Goal: Task Accomplishment & Management: Complete application form

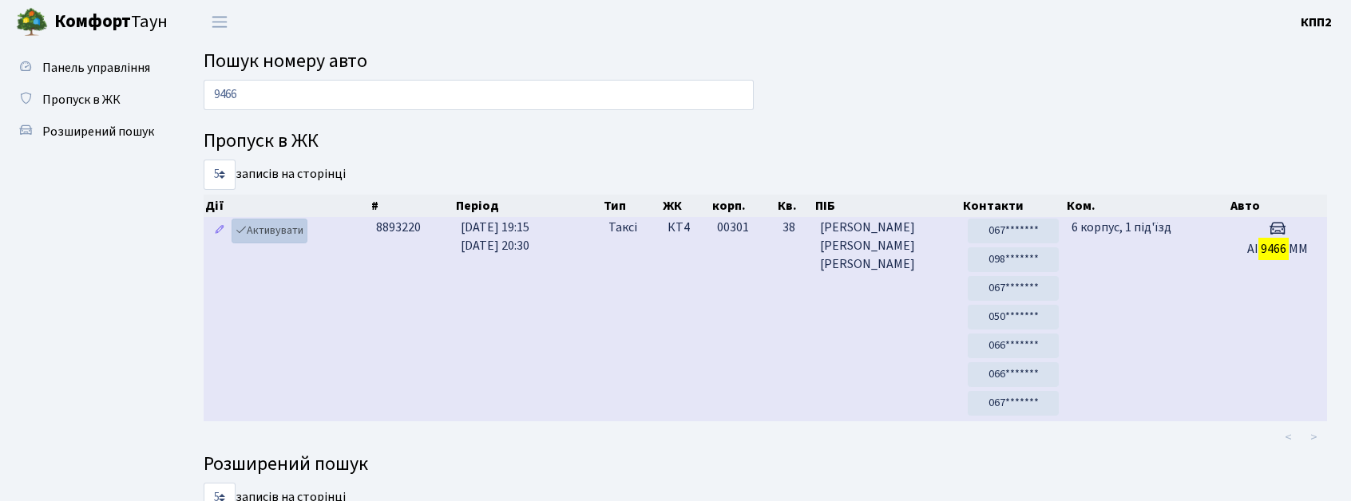
type input "9466"
click at [241, 235] on icon at bounding box center [240, 229] width 11 height 11
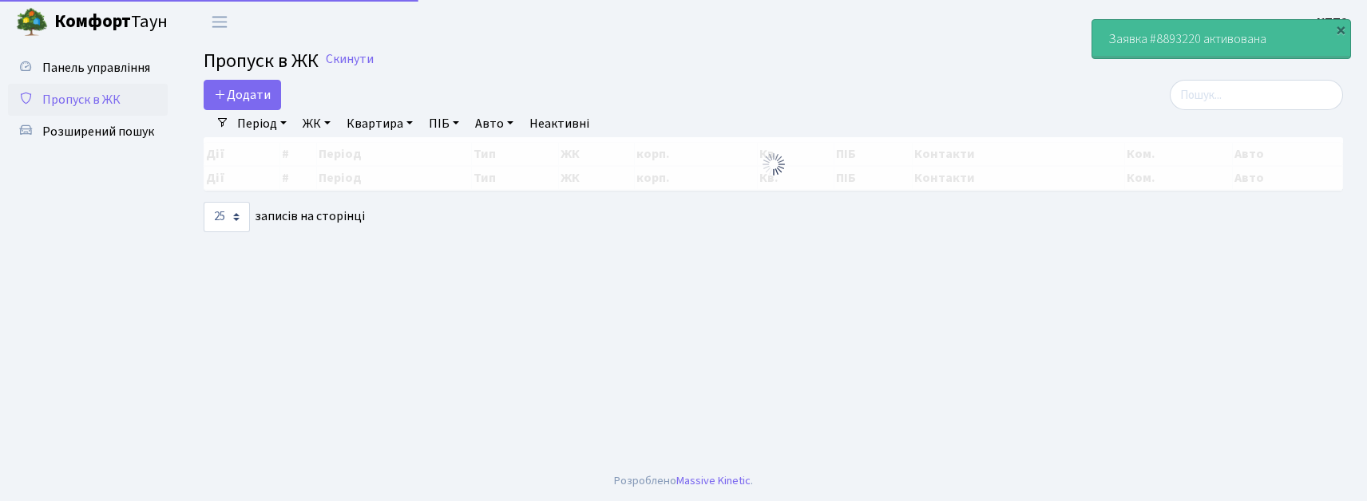
select select "25"
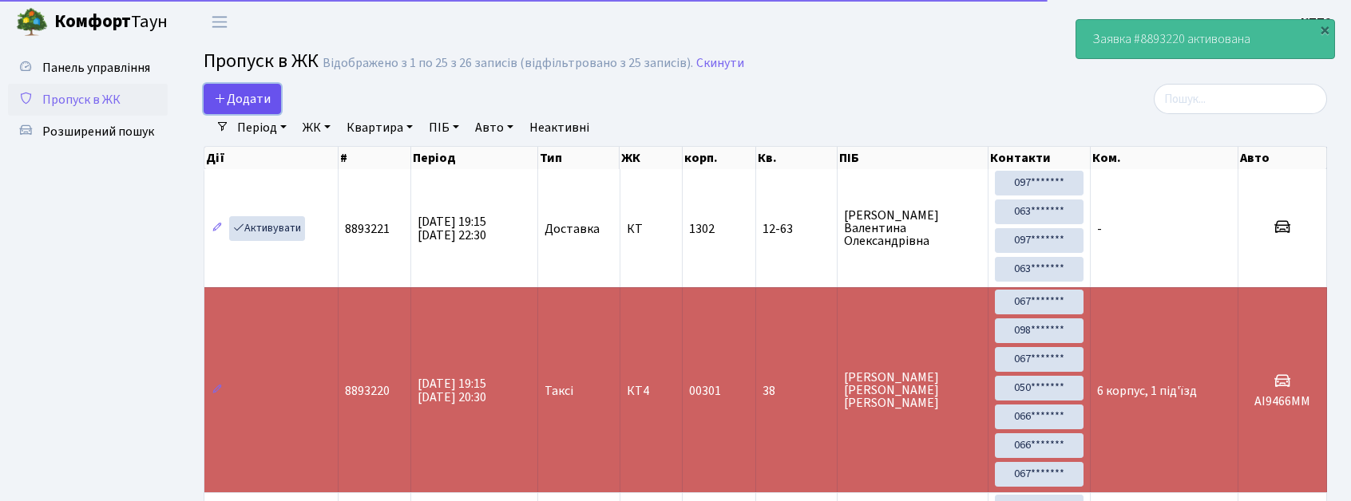
click at [240, 86] on link "Додати" at bounding box center [242, 99] width 77 height 30
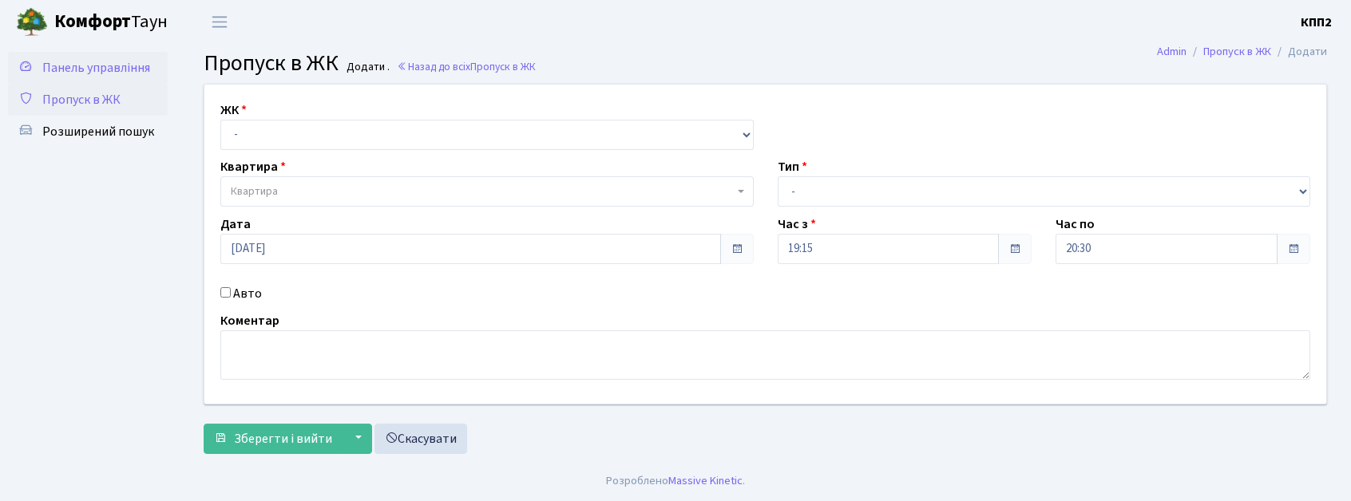
click at [83, 69] on span "Панель управління" at bounding box center [96, 68] width 108 height 18
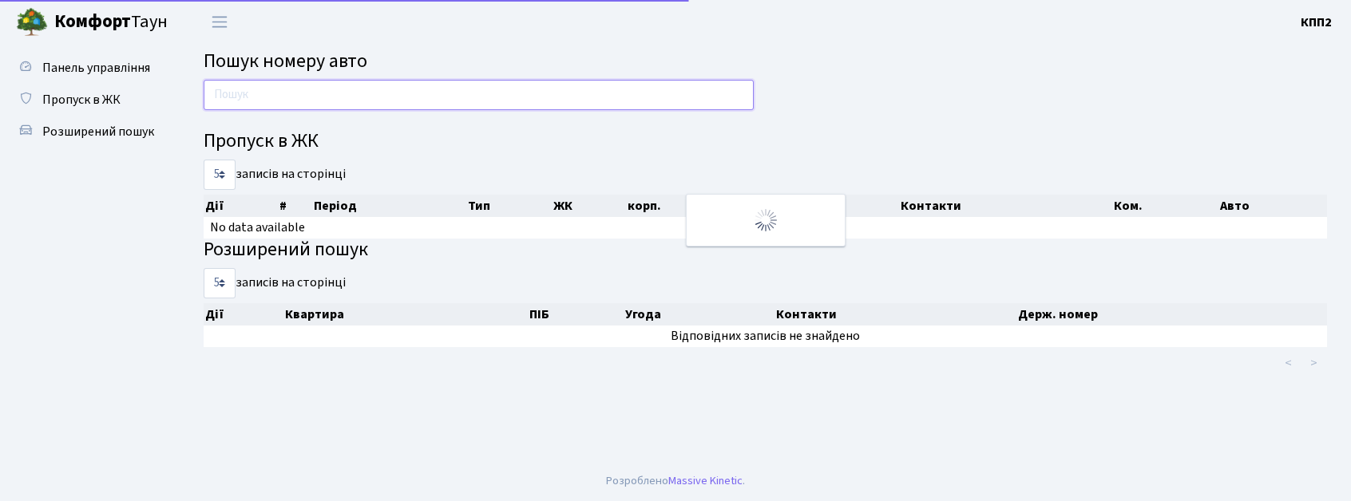
drag, startPoint x: 0, startPoint y: 0, endPoint x: 233, endPoint y: 100, distance: 253.6
click at [231, 97] on input "text" at bounding box center [479, 95] width 550 height 30
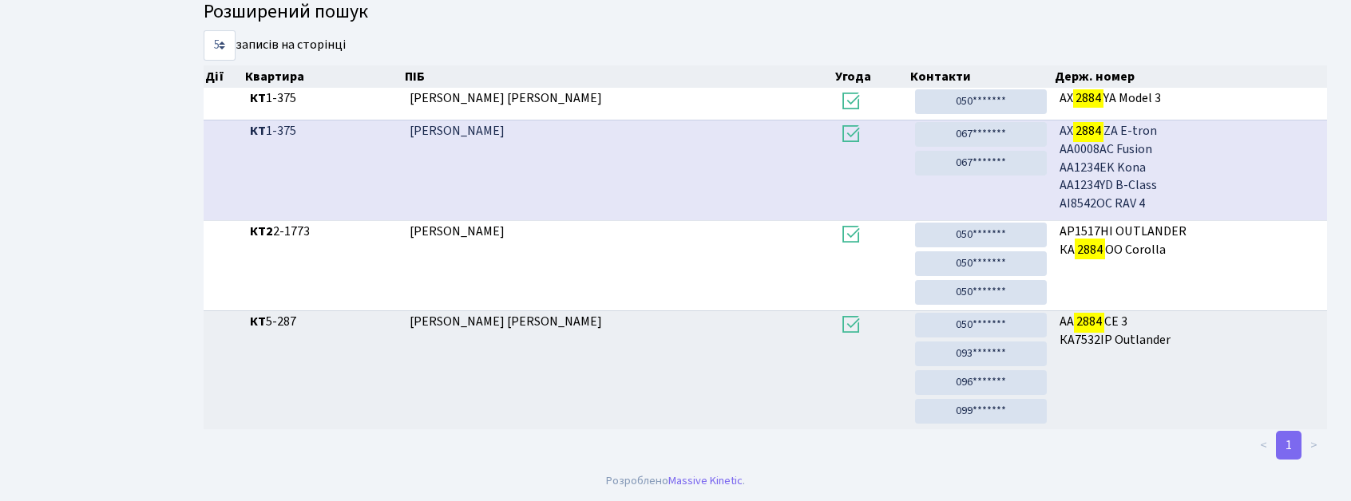
scroll to position [86, 0]
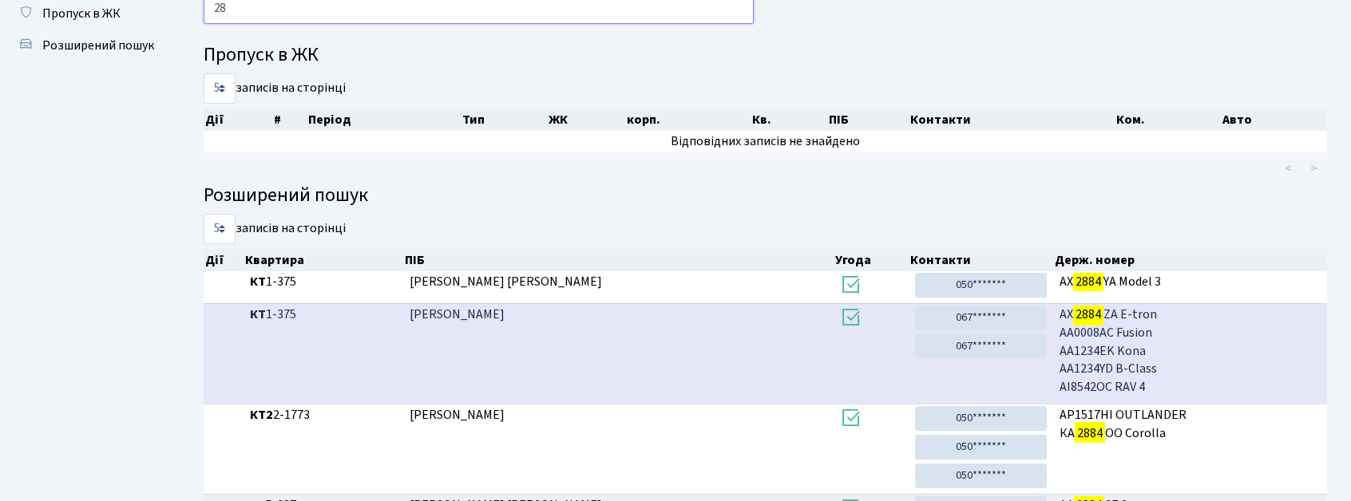
type input "2"
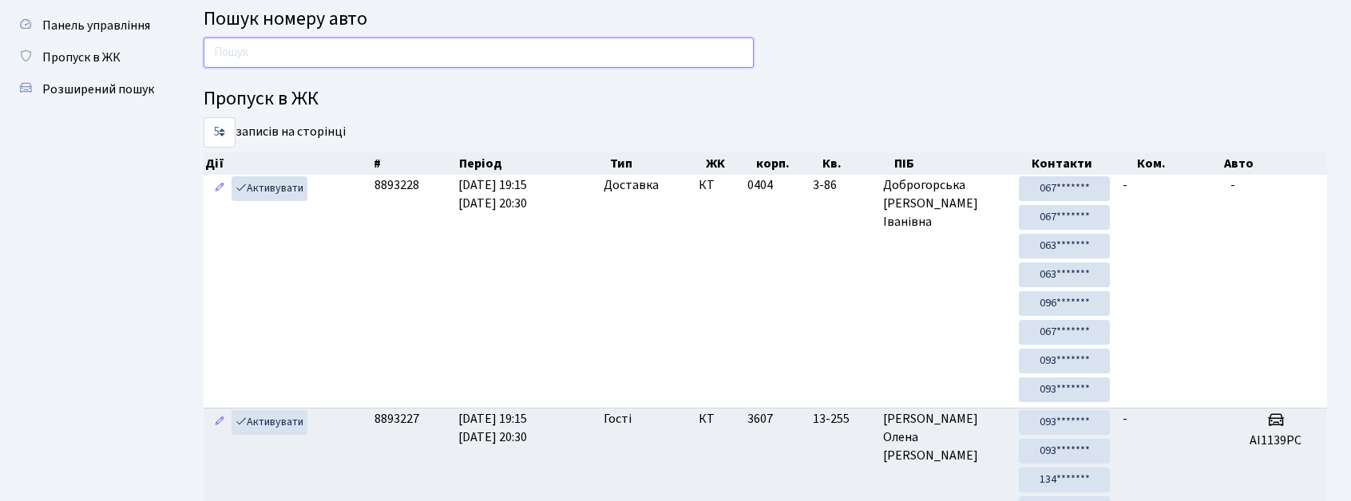
scroll to position [0, 0]
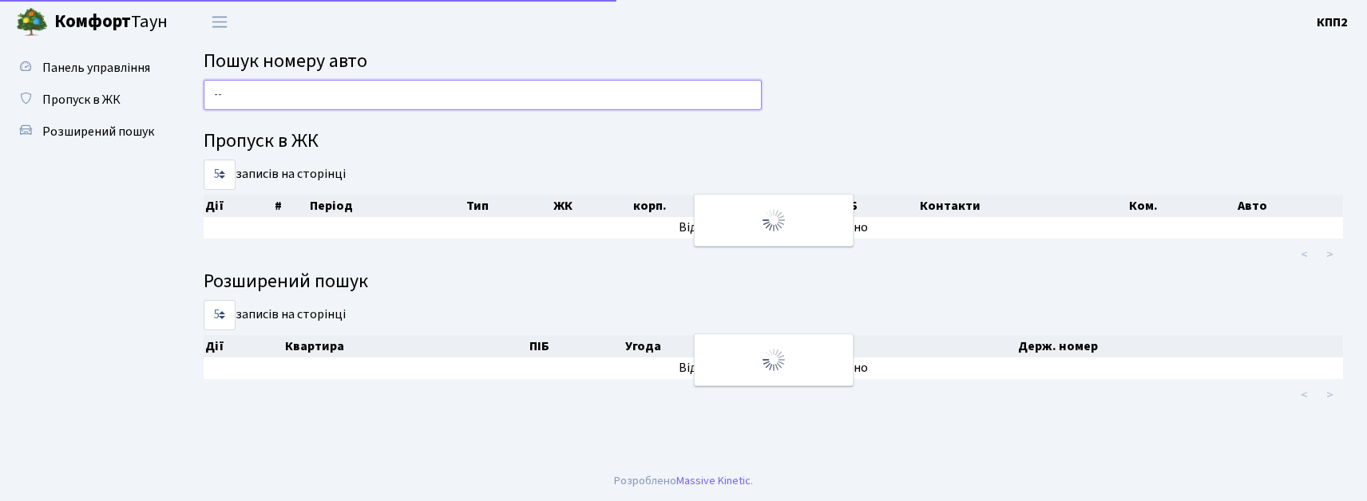
type input "-"
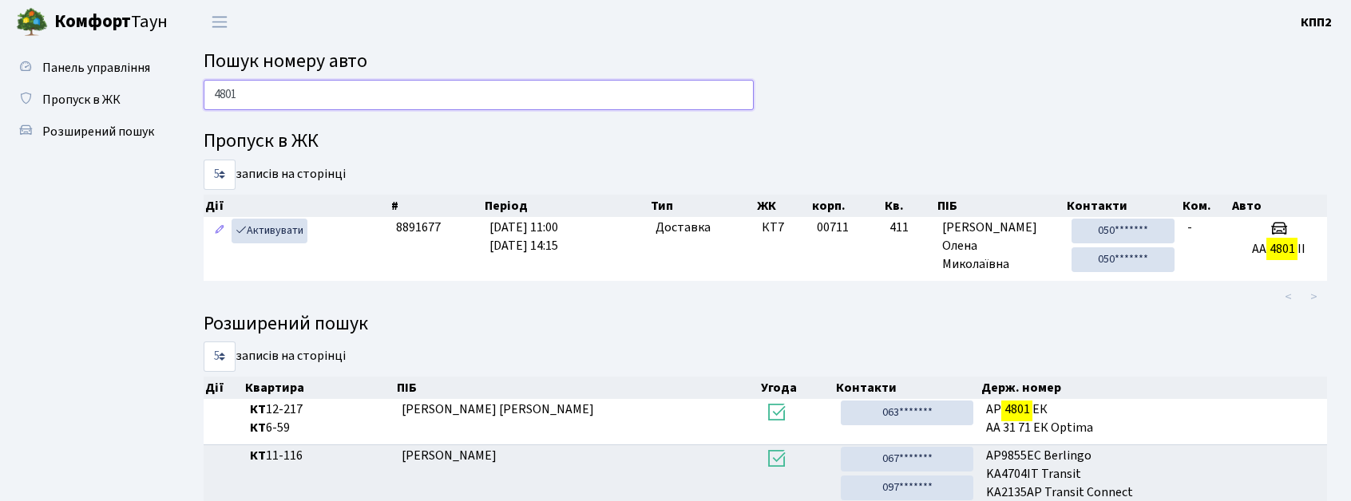
type input "4801"
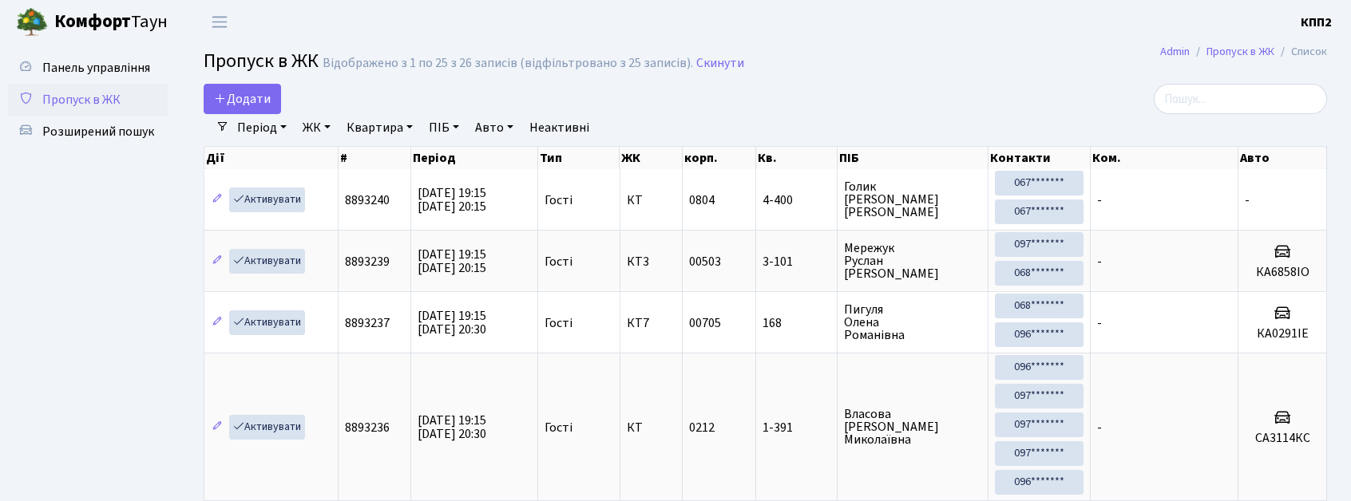
select select "25"
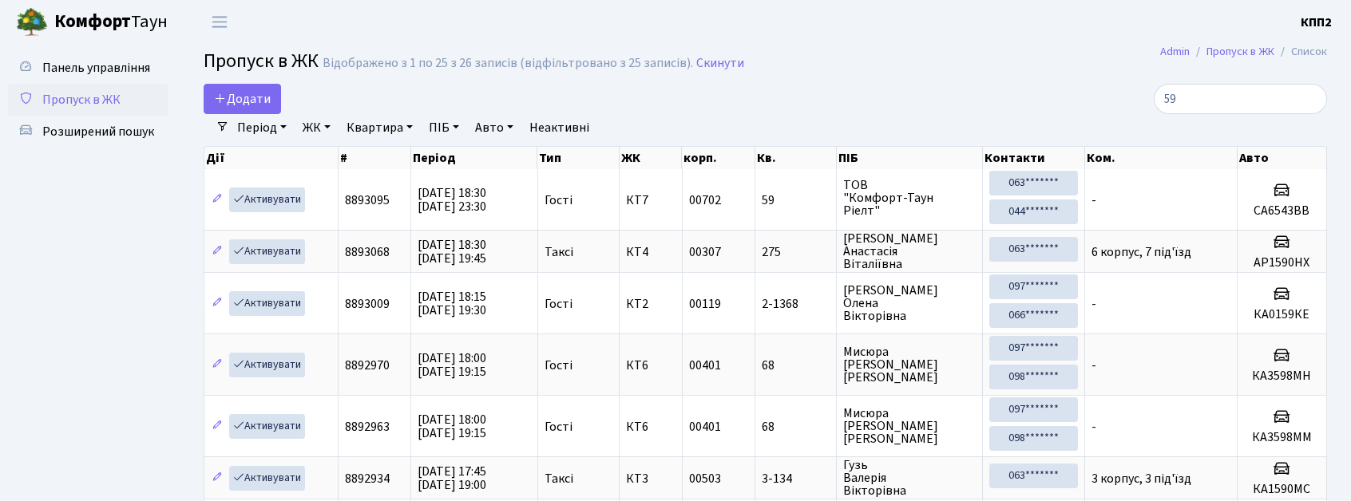
type input "59"
click at [1306, 97] on input "59" at bounding box center [1239, 99] width 173 height 30
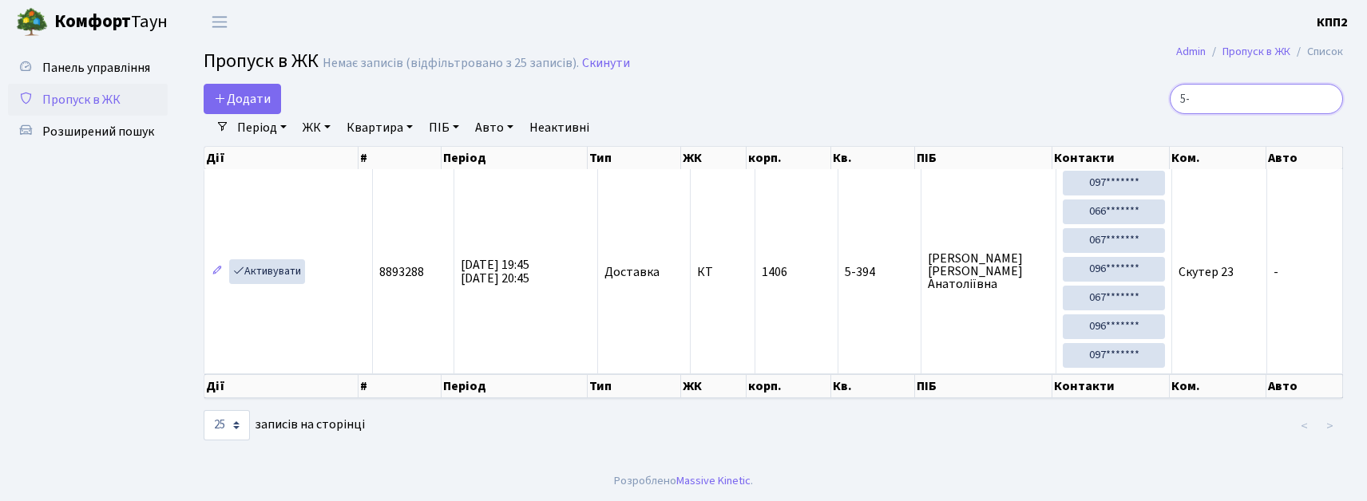
type input "5"
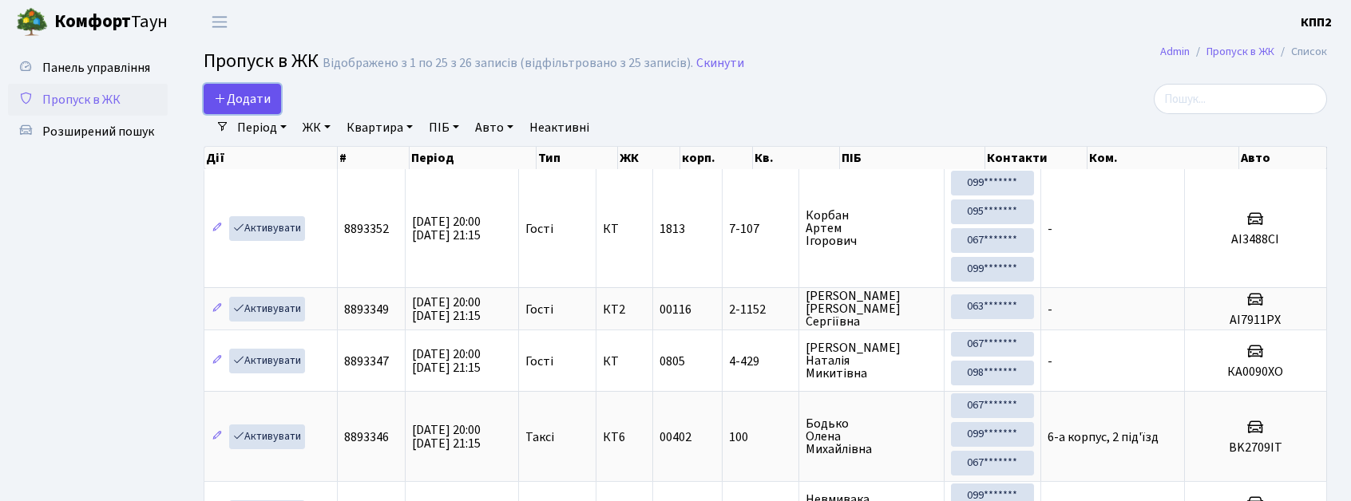
click at [260, 93] on span "Додати" at bounding box center [242, 99] width 57 height 18
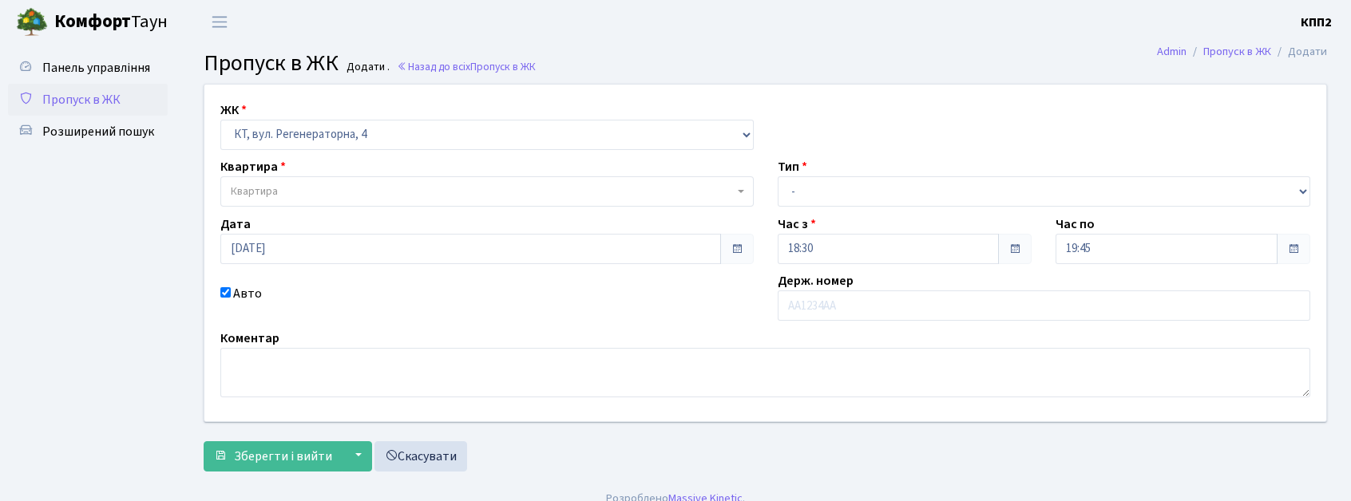
select select "271"
click at [330, 125] on select "- КТ, вул. Регенераторна, 4 КТ2, просп. [STREET_ADDRESS] [STREET_ADDRESS] [PERS…" at bounding box center [486, 135] width 533 height 30
click at [330, 131] on select "- КТ, вул. Регенераторна, 4 КТ2, просп. Соборності, 17 КТ3, вул. Березнева, 16 …" at bounding box center [486, 135] width 533 height 30
click at [813, 319] on input "text" at bounding box center [1044, 306] width 533 height 30
type input "КА5109МТ"
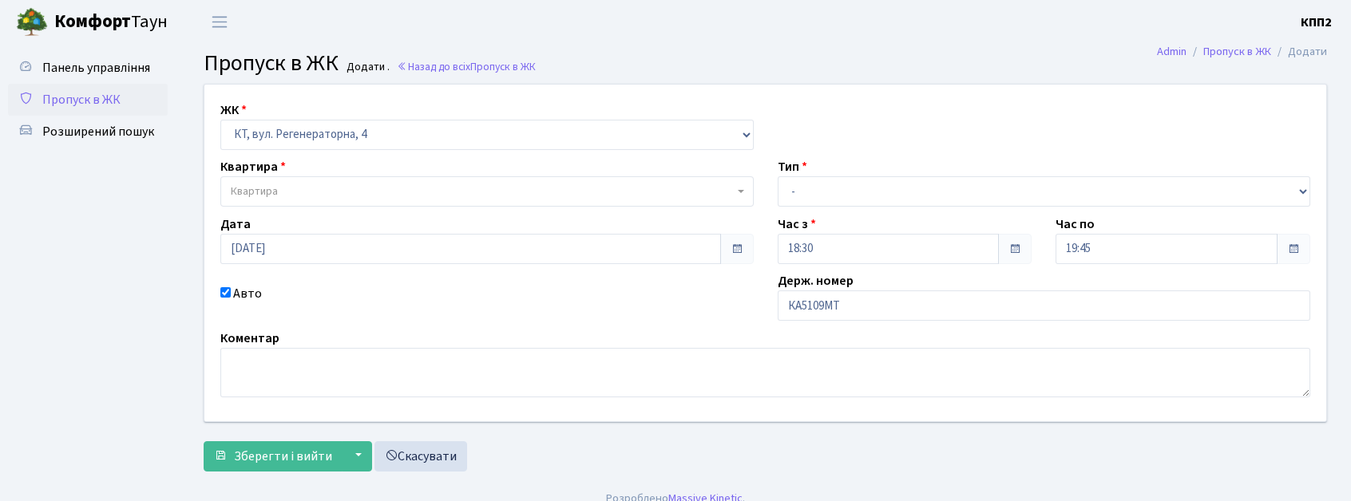
click at [303, 219] on div "Дата 17.08.2025" at bounding box center [486, 239] width 557 height 49
click at [307, 208] on div "ЖК - КТ, вул. Регенераторна, 4 КТ2, просп. Соборності, 17 КТ3, вул. Березнева, …" at bounding box center [765, 253] width 1146 height 337
click at [315, 190] on span "Квартира" at bounding box center [482, 192] width 503 height 16
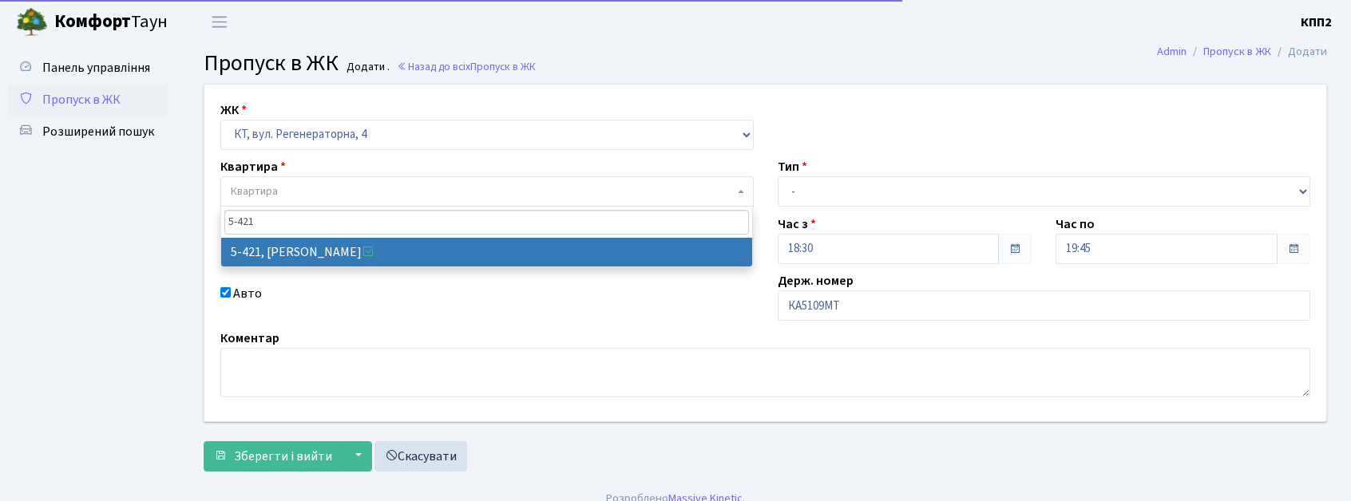
type input "5-421"
select select "2110"
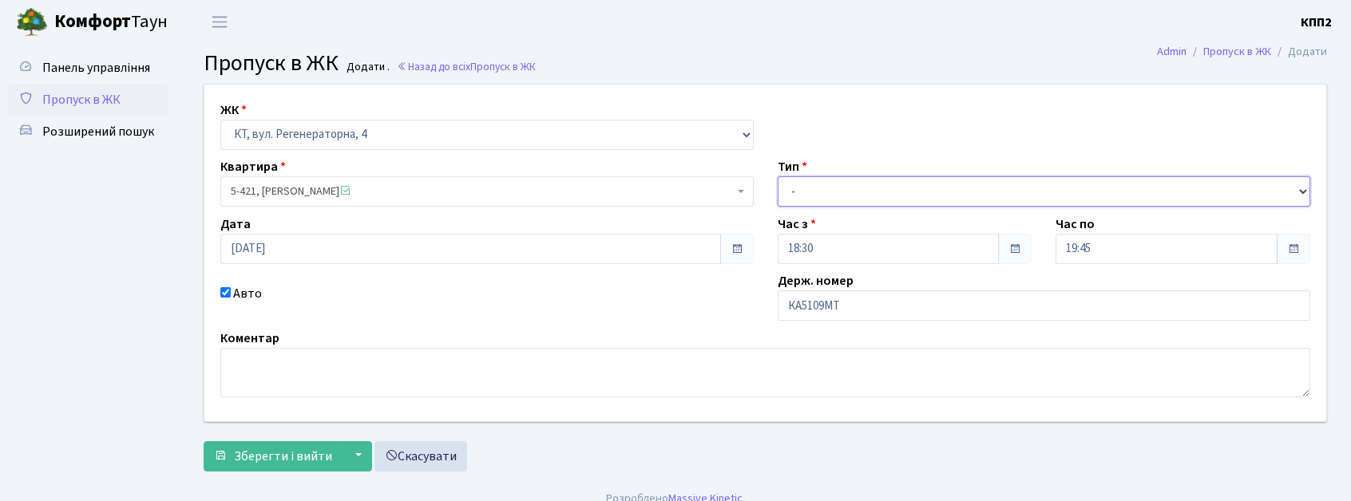
click at [853, 201] on select "- Доставка Таксі Гості Сервіс" at bounding box center [1044, 191] width 533 height 30
select select "2"
click at [778, 176] on select "- Доставка Таксі Гості Сервіс" at bounding box center [1044, 191] width 533 height 30
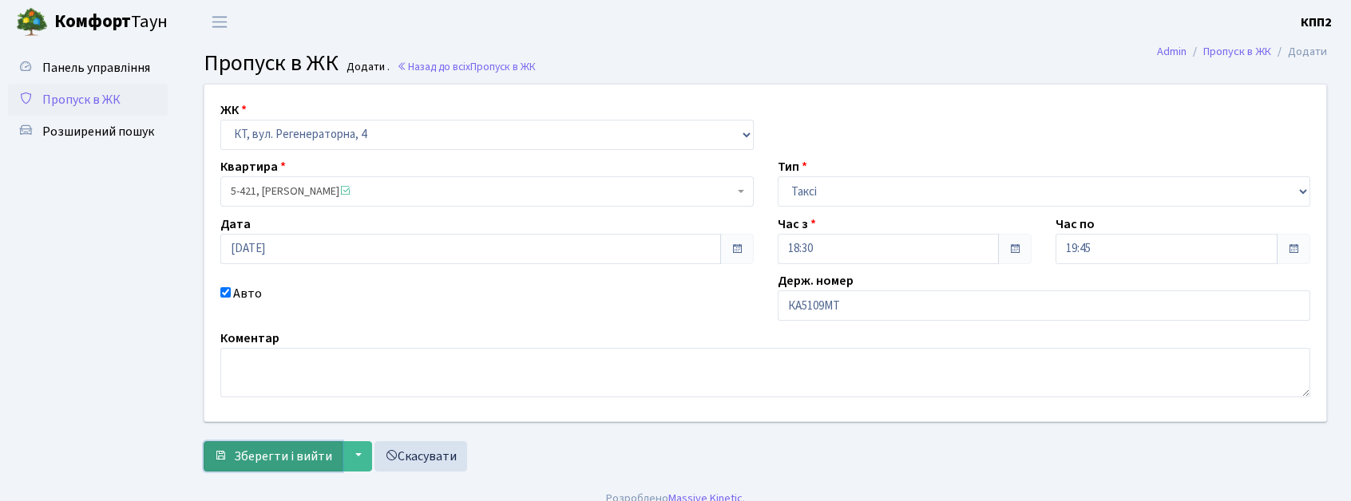
click at [250, 448] on span "Зберегти і вийти" at bounding box center [283, 457] width 98 height 18
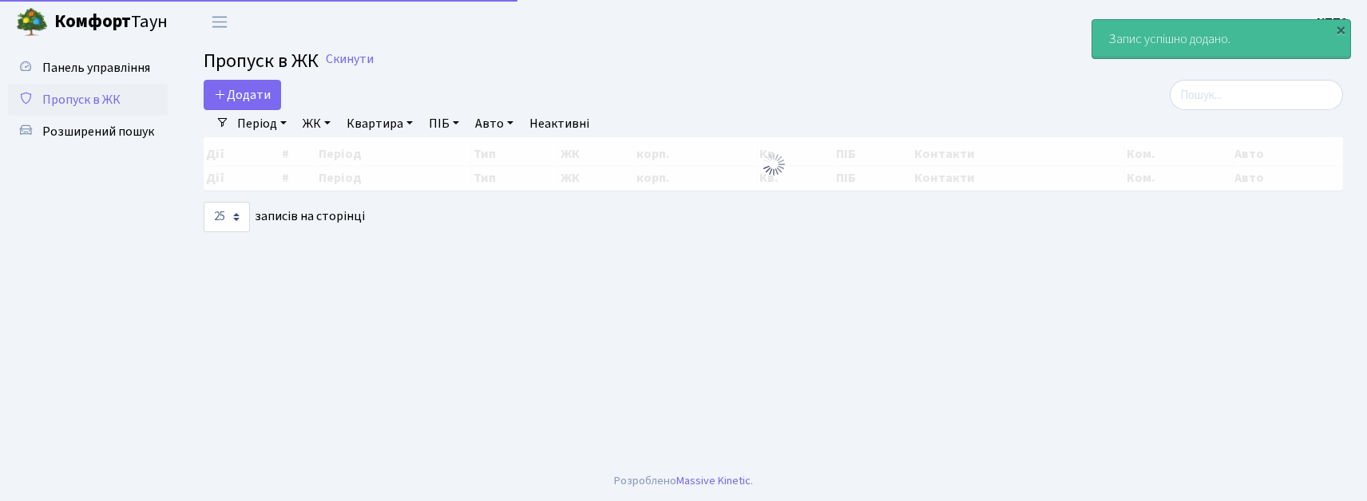
select select "25"
click at [275, 109] on link "Додати" at bounding box center [242, 95] width 77 height 30
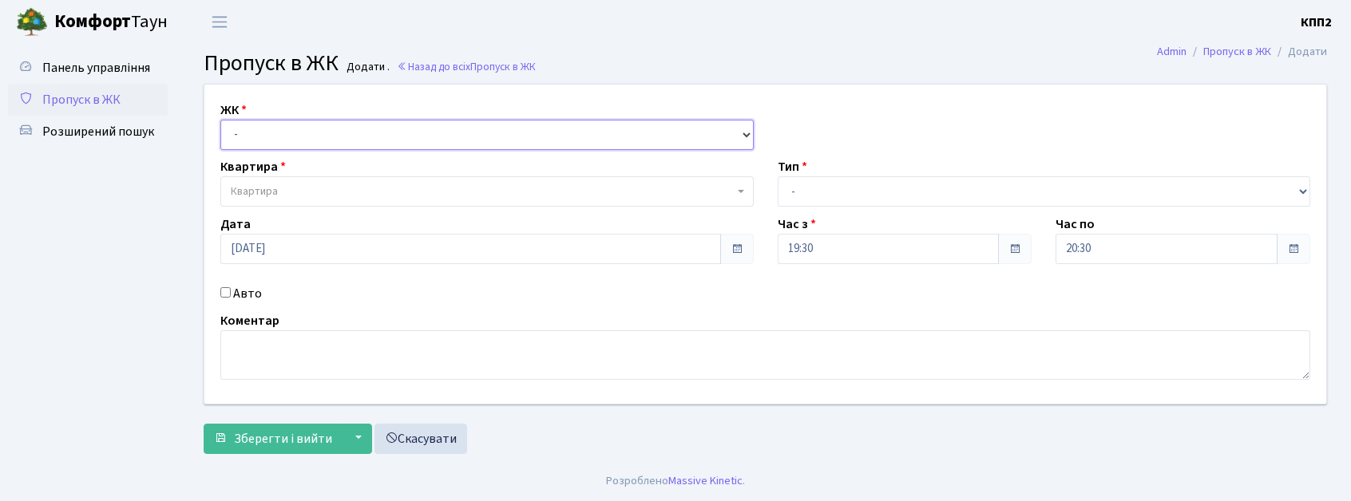
click at [279, 131] on select "- КТ, вул. Регенераторна, 4 КТ2, просп. [STREET_ADDRESS] [STREET_ADDRESS] [PERS…" at bounding box center [486, 135] width 533 height 30
select select "271"
click at [220, 120] on select "- КТ, вул. Регенераторна, 4 КТ2, просп. [STREET_ADDRESS] [STREET_ADDRESS] [PERS…" at bounding box center [486, 135] width 533 height 30
select select
click at [239, 285] on label "Авто" at bounding box center [247, 293] width 29 height 19
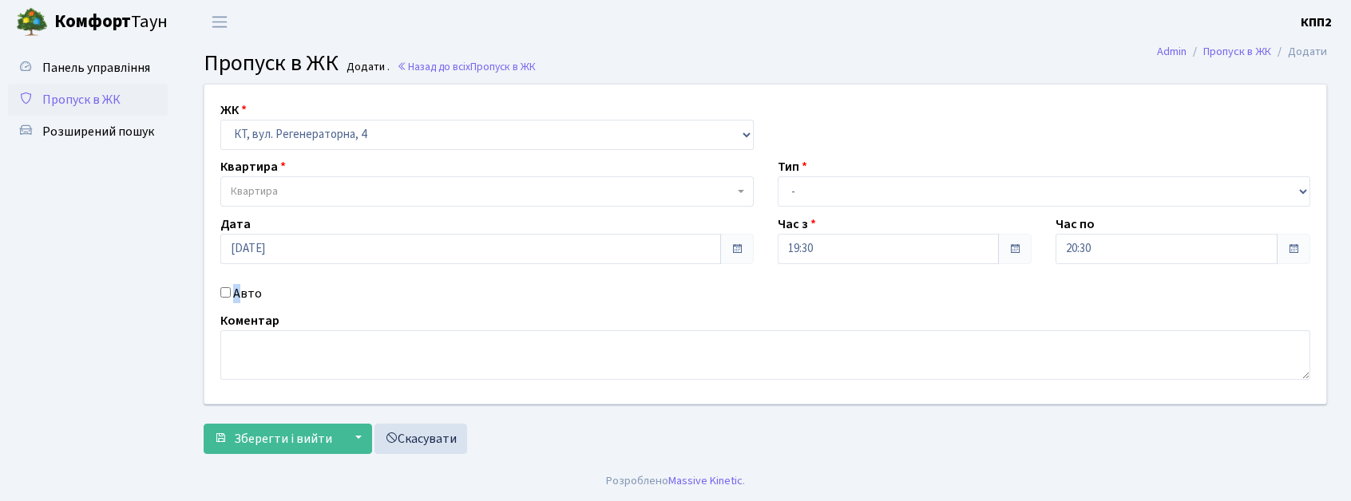
click at [239, 289] on label "Авто" at bounding box center [247, 293] width 29 height 19
click at [231, 289] on input "Авто" at bounding box center [225, 292] width 10 height 10
checkbox input "true"
click at [314, 118] on div "ЖК - КТ, вул. Регенераторна, 4 КТ2, просп. Соборності, 17 КТ3, вул. Березнева, …" at bounding box center [486, 125] width 557 height 49
select select "271"
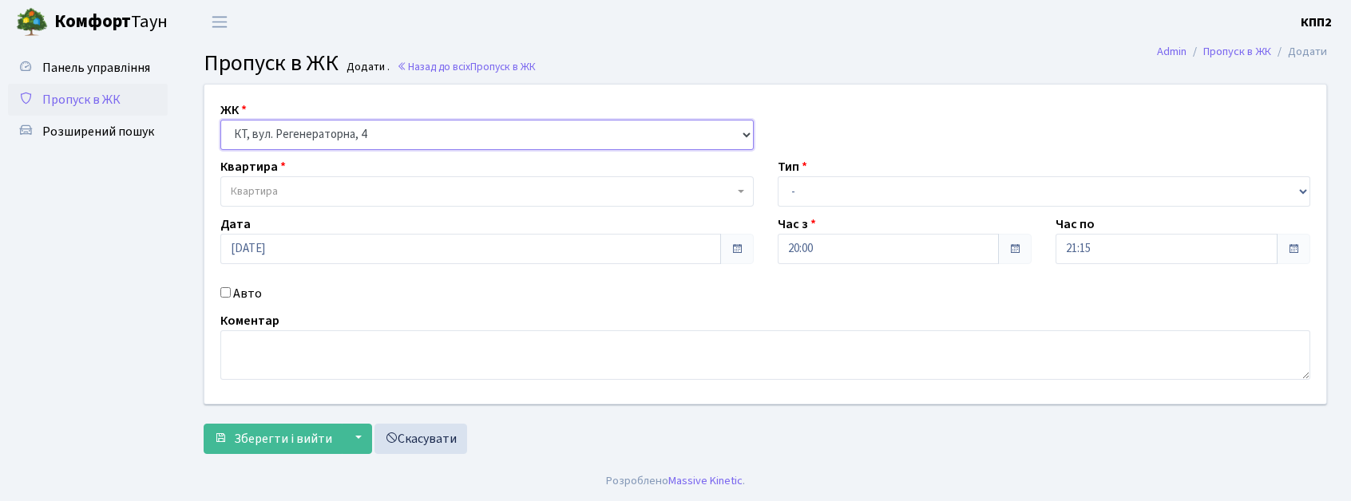
click at [220, 120] on select "- КТ, вул. Регенераторна, 4 КТ2, просп. [STREET_ADDRESS] [STREET_ADDRESS] [PERS…" at bounding box center [486, 135] width 533 height 30
select select
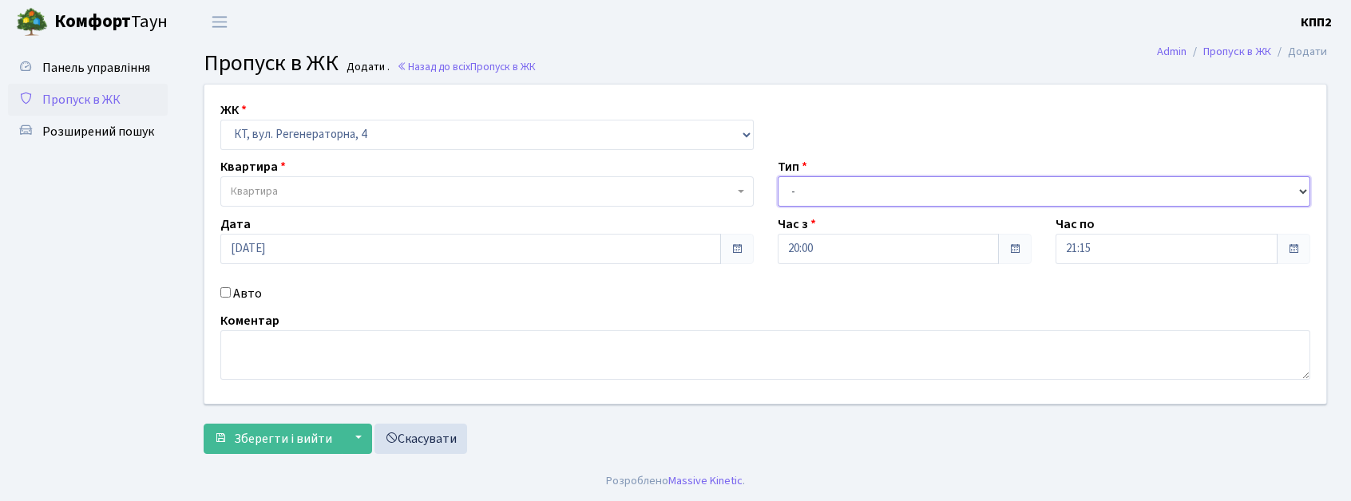
drag, startPoint x: 803, startPoint y: 193, endPoint x: 802, endPoint y: 204, distance: 11.2
click at [803, 193] on select "- Доставка Таксі Гості Сервіс" at bounding box center [1044, 191] width 533 height 30
select select "2"
click at [778, 176] on select "- Доставка Таксі Гості Сервіс" at bounding box center [1044, 191] width 533 height 30
click at [343, 204] on span "Квартира" at bounding box center [486, 191] width 533 height 30
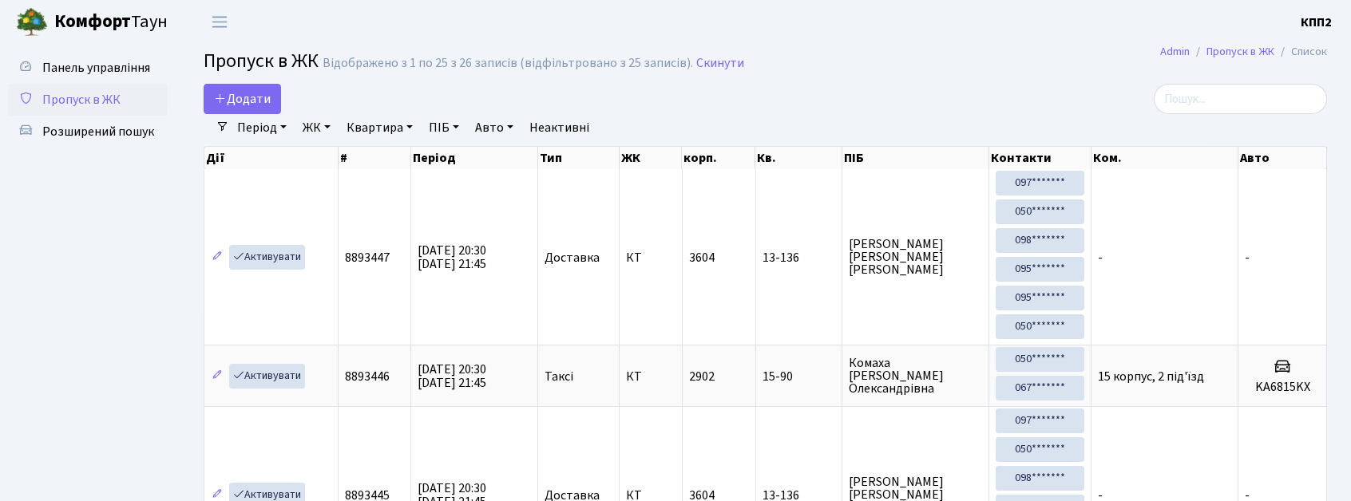
select select "25"
click at [1212, 88] on input "search" at bounding box center [1239, 99] width 173 height 30
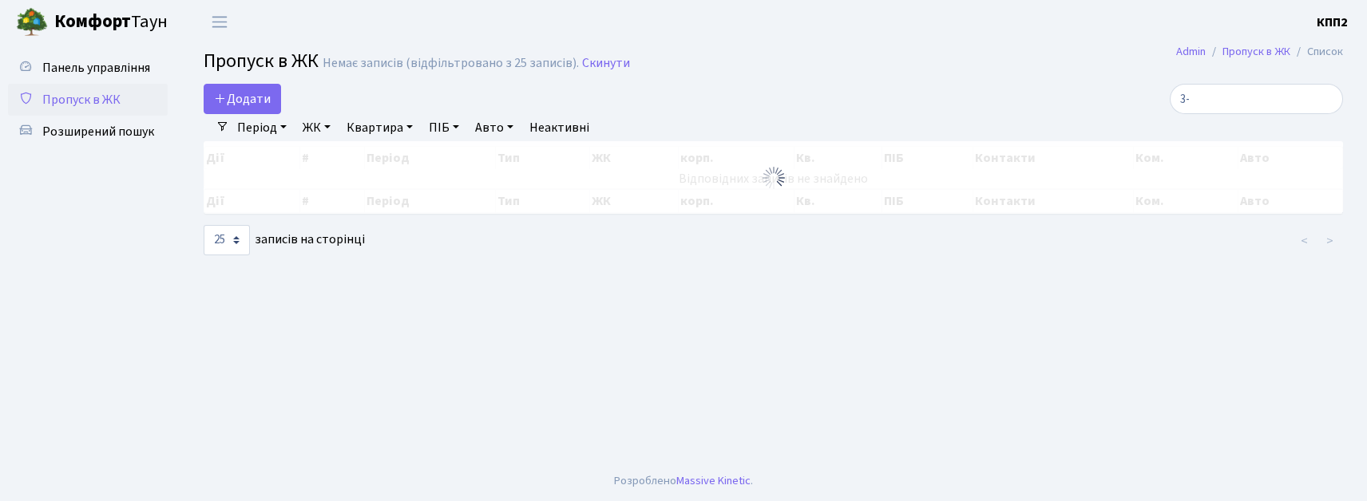
type input "3"
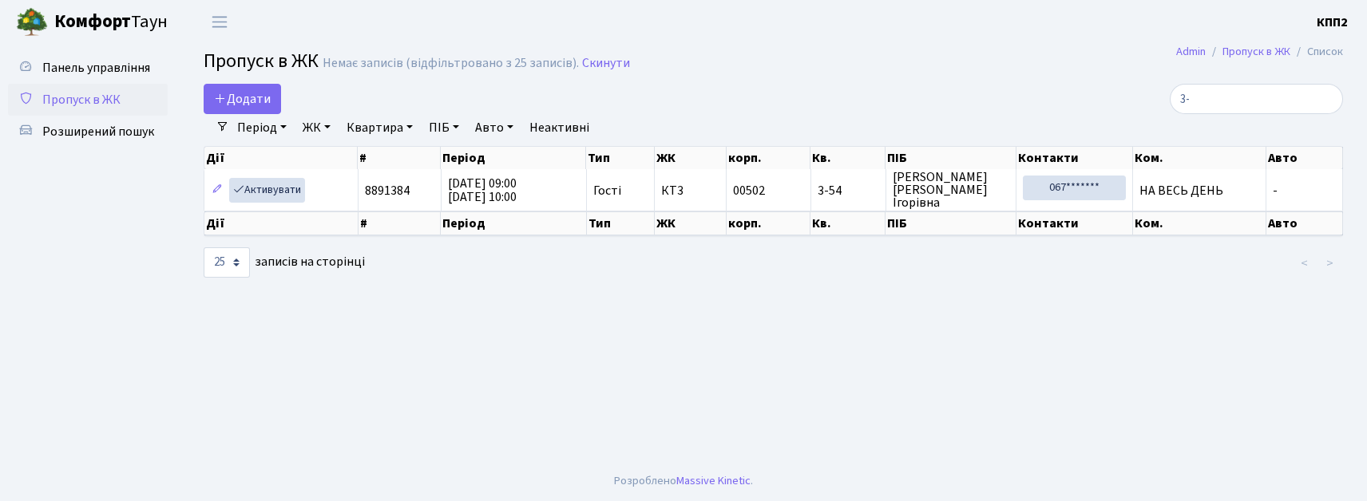
type input "3"
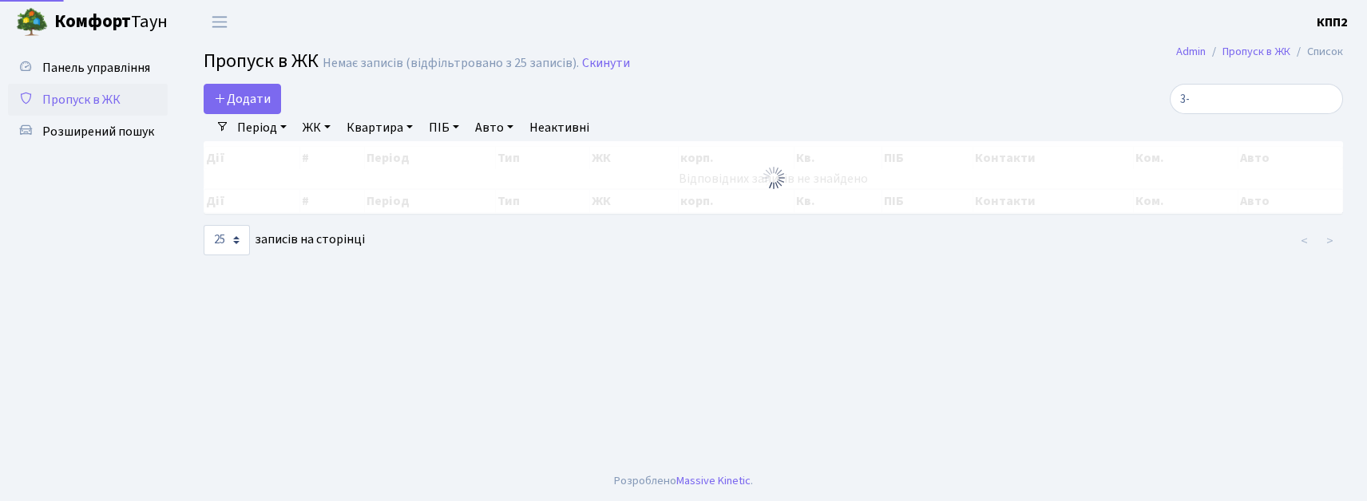
type input "3"
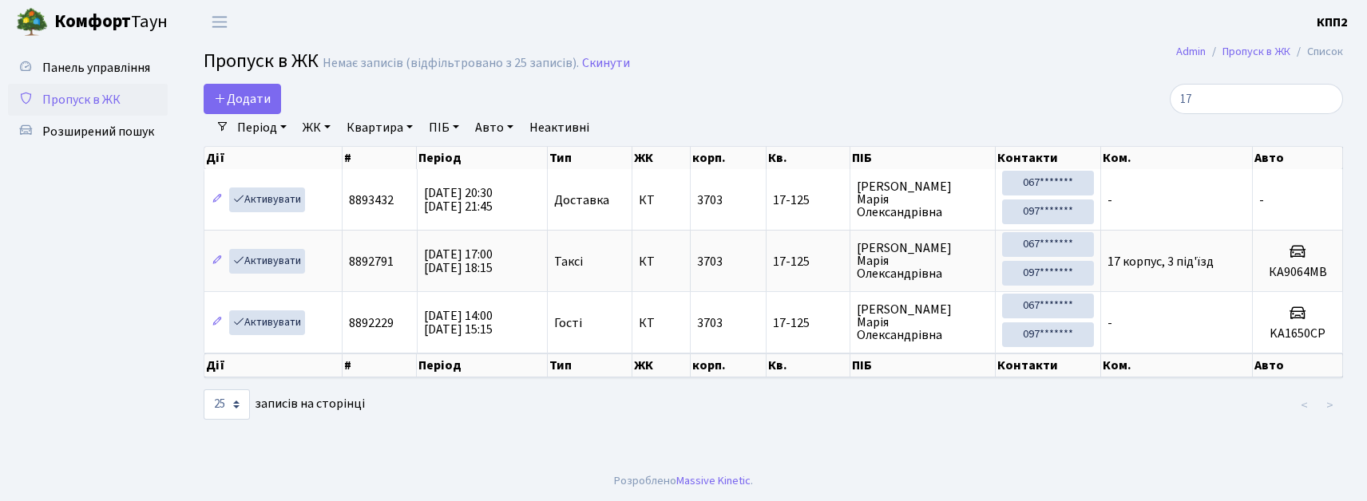
type input "1"
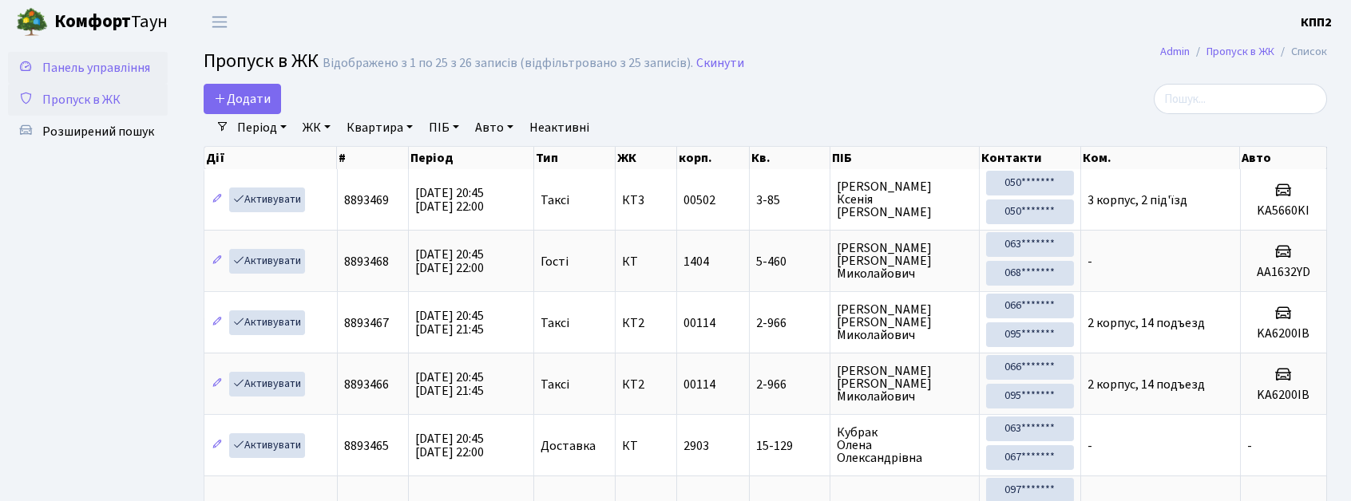
click at [113, 52] on link "Панель управління" at bounding box center [88, 68] width 160 height 32
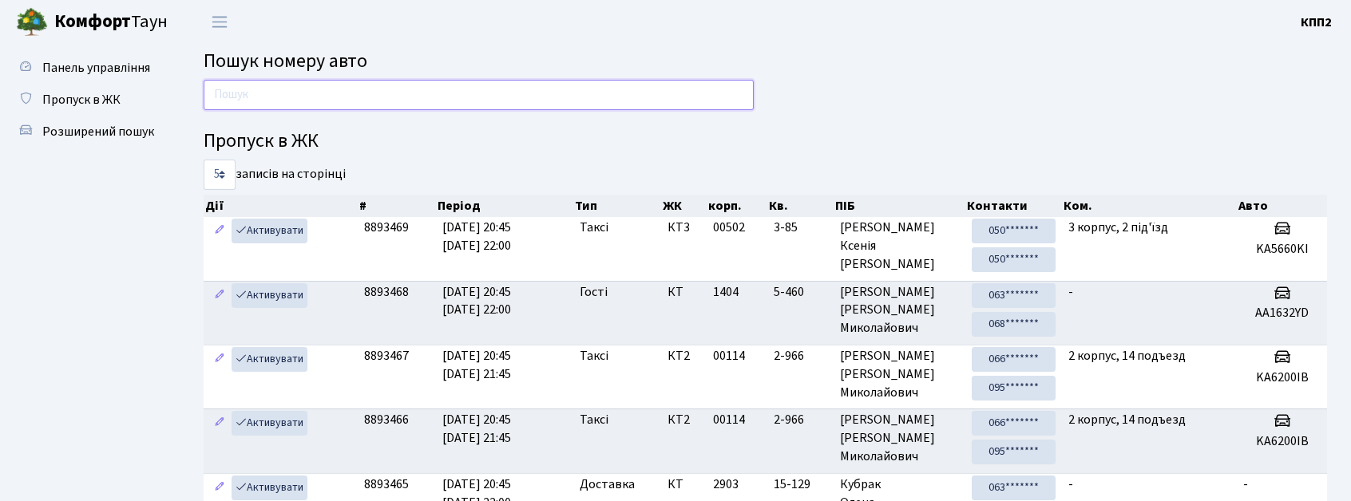
click at [371, 91] on input "text" at bounding box center [479, 95] width 550 height 30
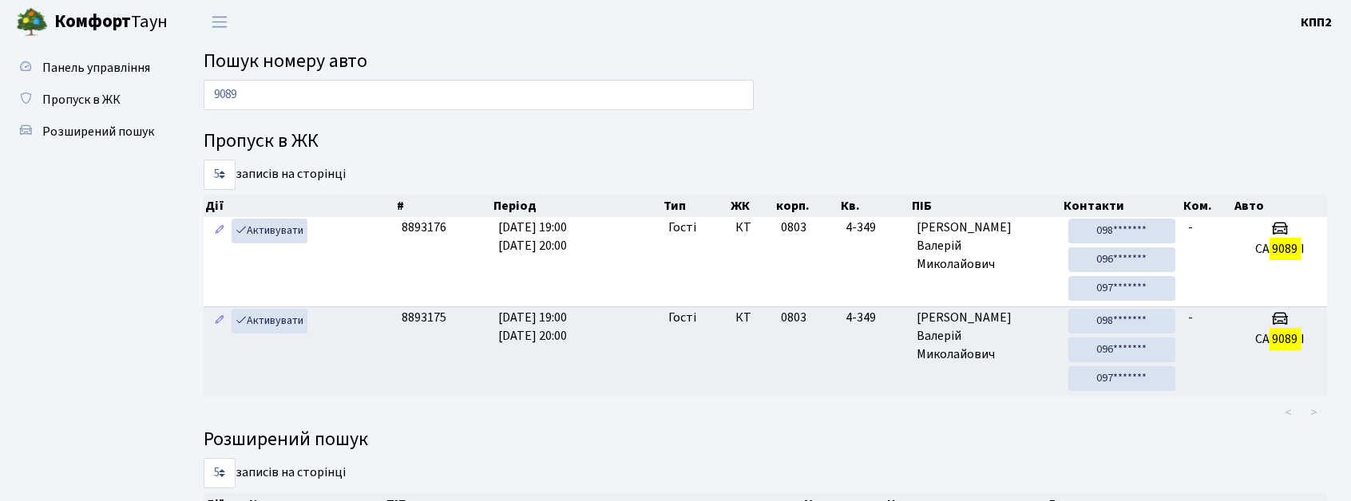
click at [987, 134] on h4 "Пропуск в ЖК" at bounding box center [765, 141] width 1123 height 23
click at [250, 97] on input "9089" at bounding box center [479, 95] width 550 height 30
type input "9"
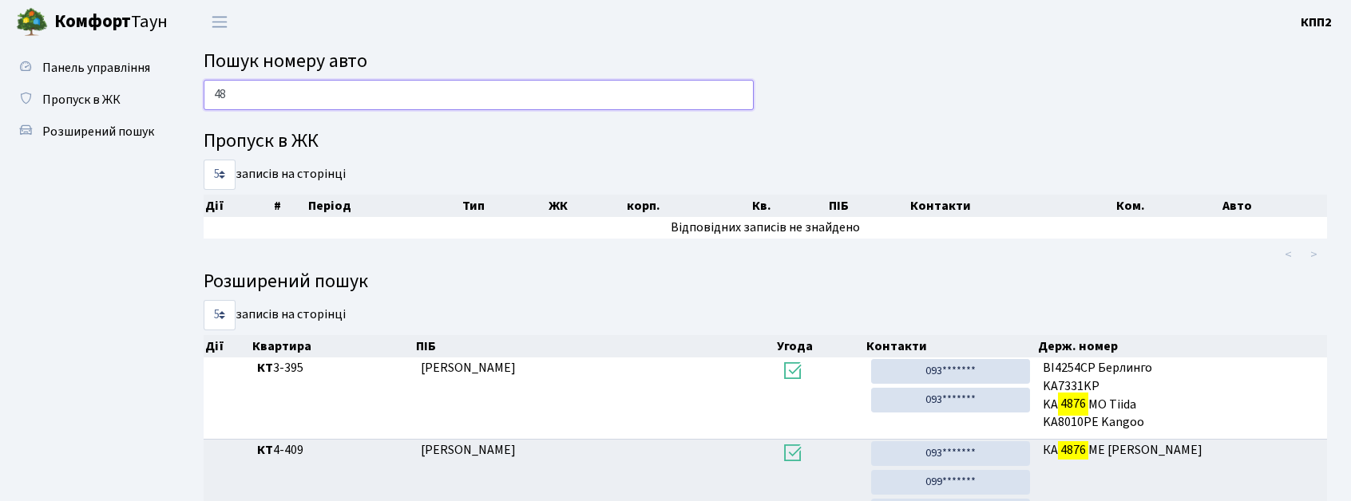
type input "4"
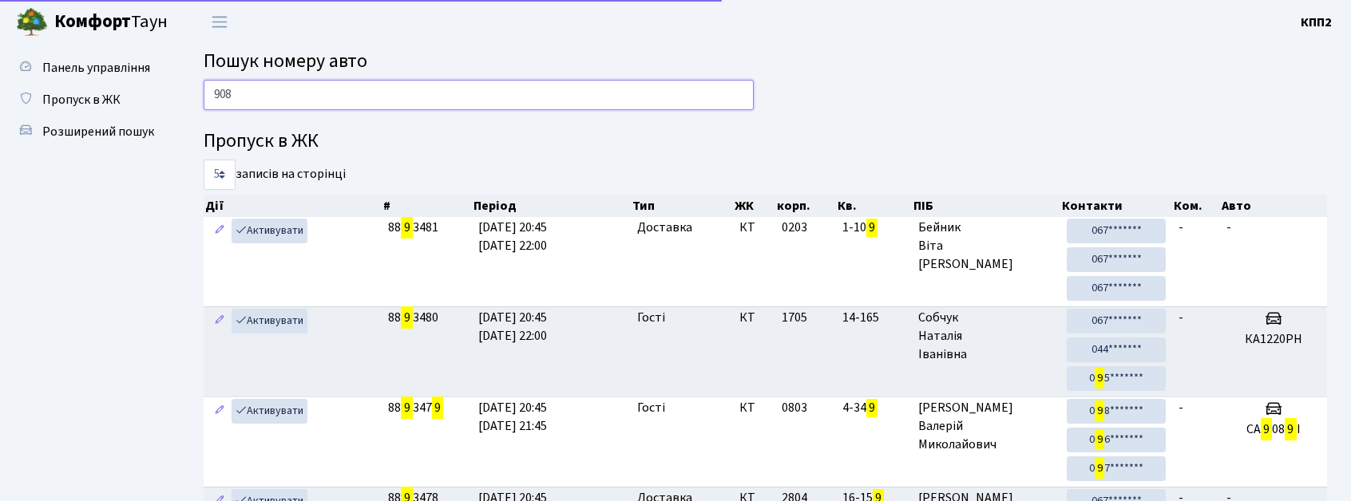
type input "9089"
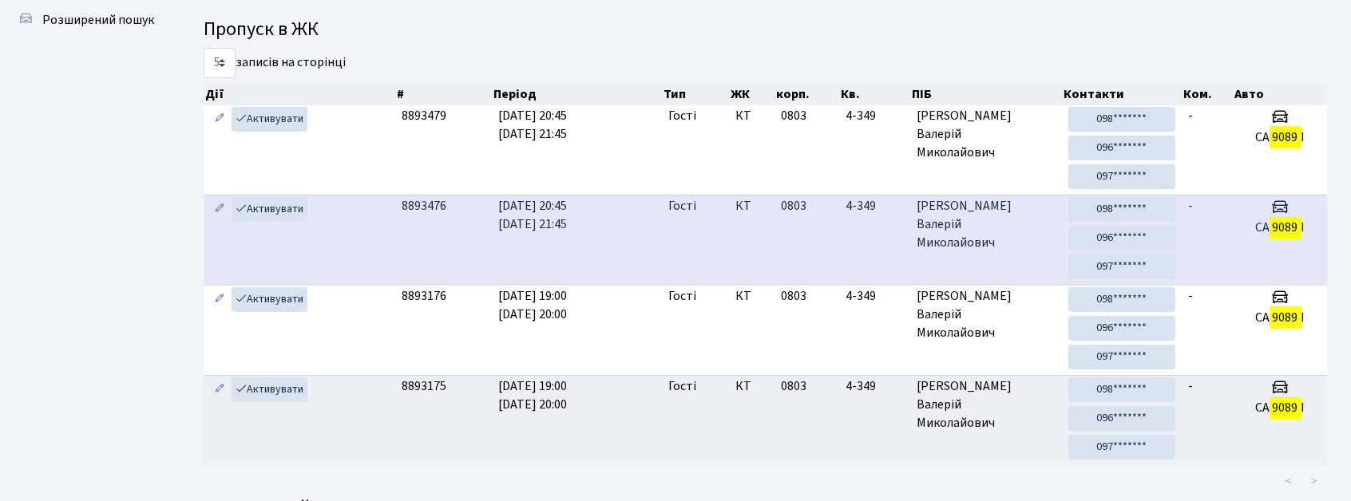
scroll to position [106, 0]
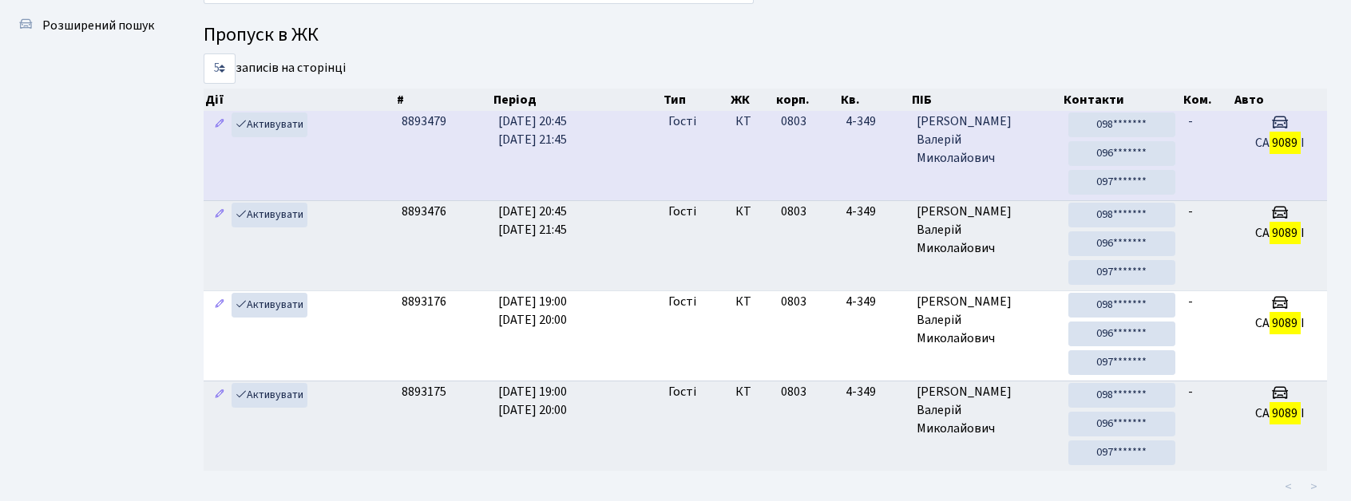
click at [795, 176] on td "0803" at bounding box center [806, 155] width 65 height 89
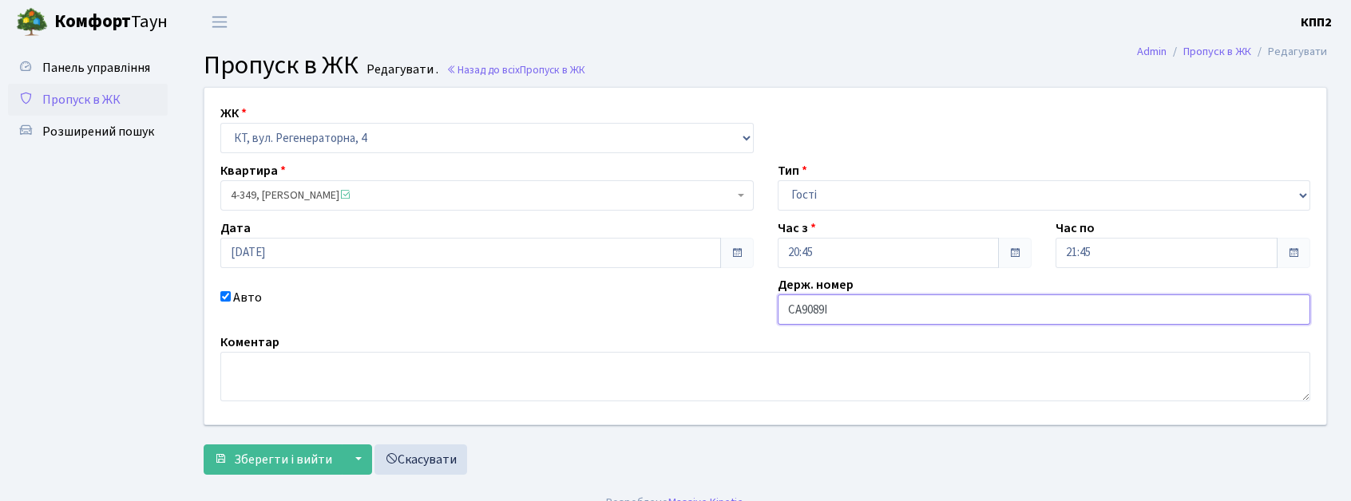
click at [921, 303] on input "СА9089І" at bounding box center [1044, 310] width 533 height 30
type input "СА9089ІС"
click at [307, 451] on span "Зберегти і вийти" at bounding box center [283, 460] width 98 height 18
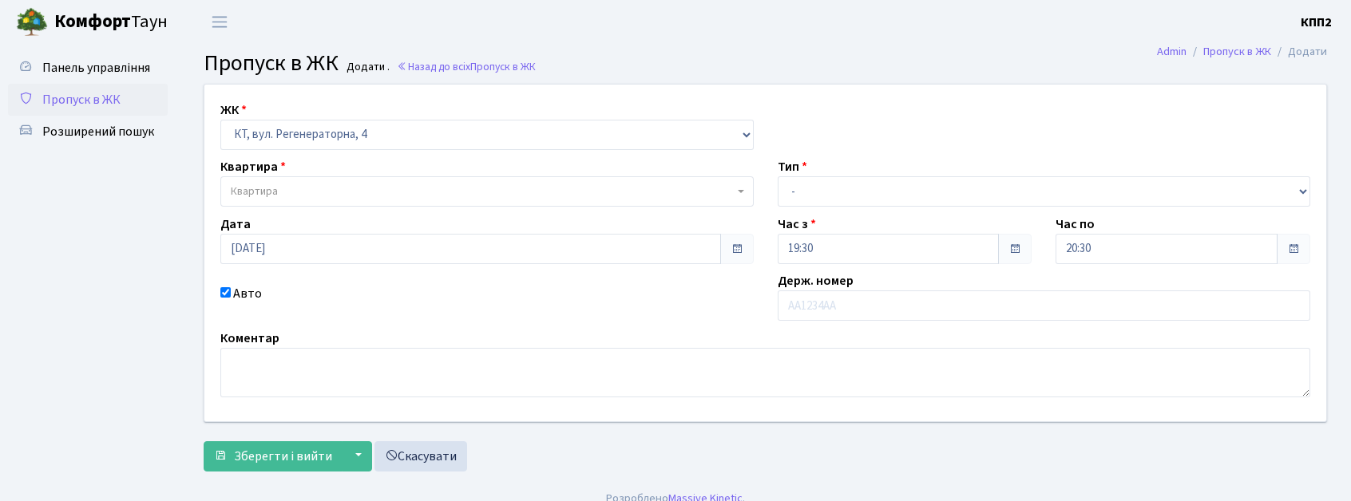
select select "271"
click at [815, 172] on div "Тип - Доставка Таксі Гості Сервіс" at bounding box center [1044, 181] width 557 height 49
click at [837, 190] on select "- Доставка Таксі Гості Сервіс" at bounding box center [1044, 191] width 533 height 30
click at [311, 186] on span "Квартира" at bounding box center [482, 192] width 503 height 16
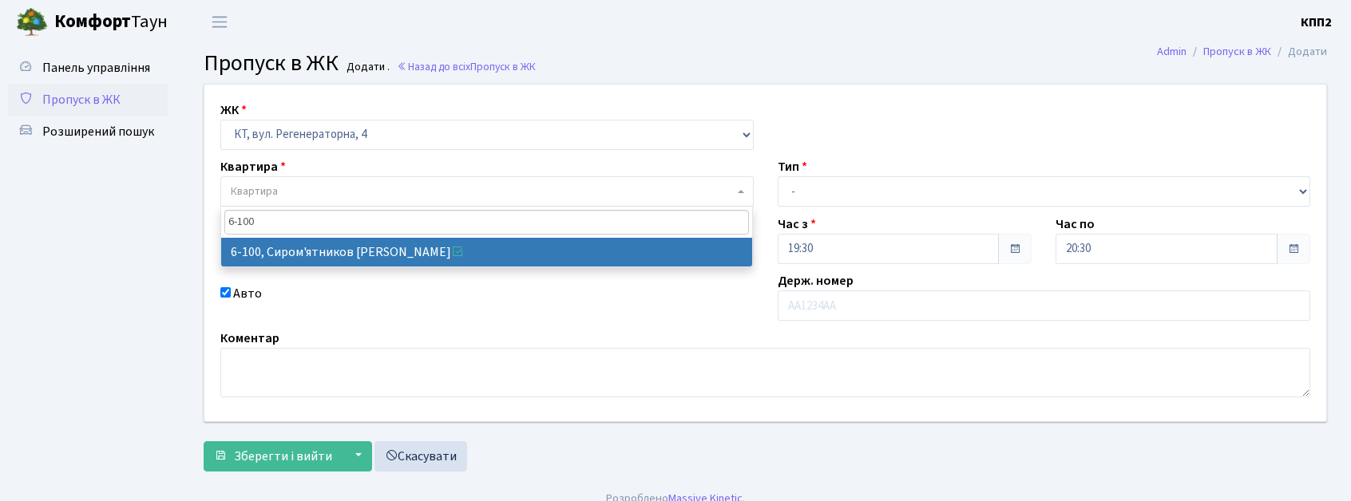
type input "6-100"
select select "5236"
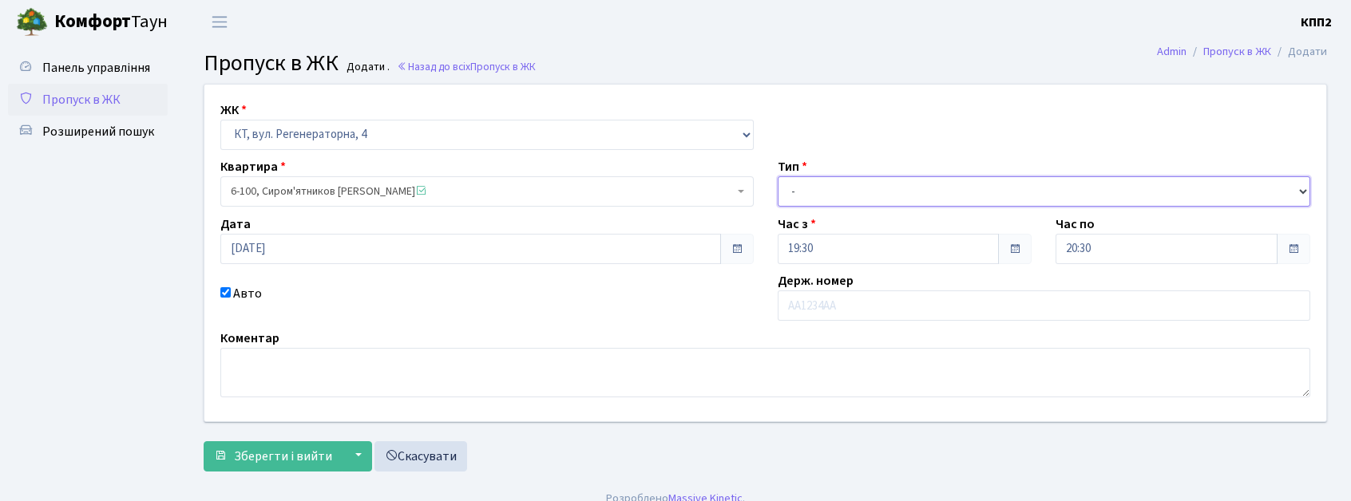
click at [841, 189] on select "- Доставка Таксі Гості Сервіс" at bounding box center [1044, 191] width 533 height 30
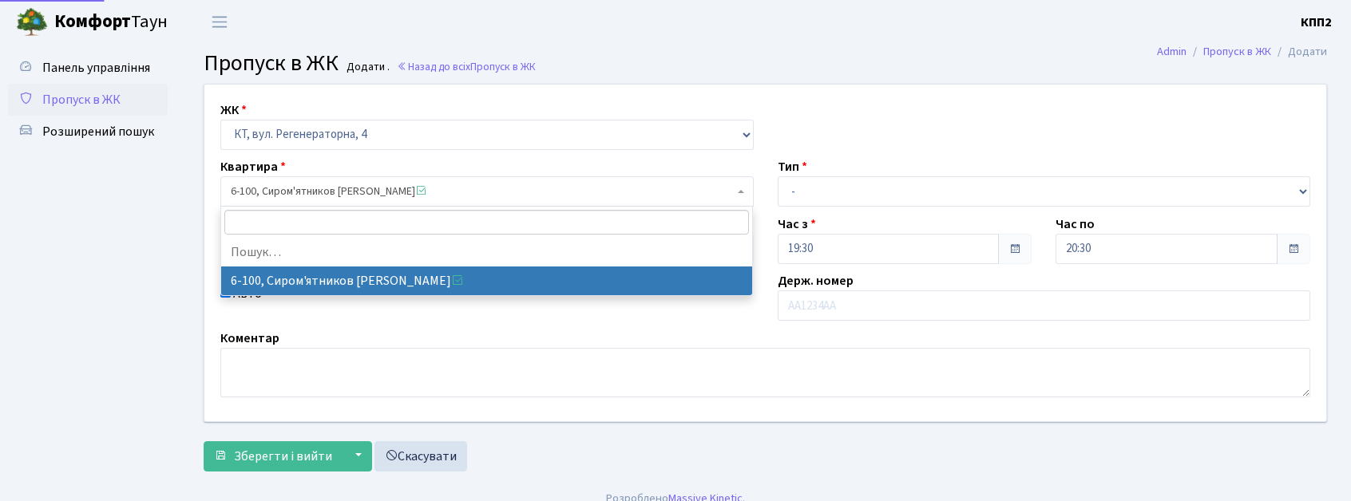
click at [429, 186] on span "6-100, Сиром'ятников Валерій Валерійович" at bounding box center [482, 192] width 503 height 16
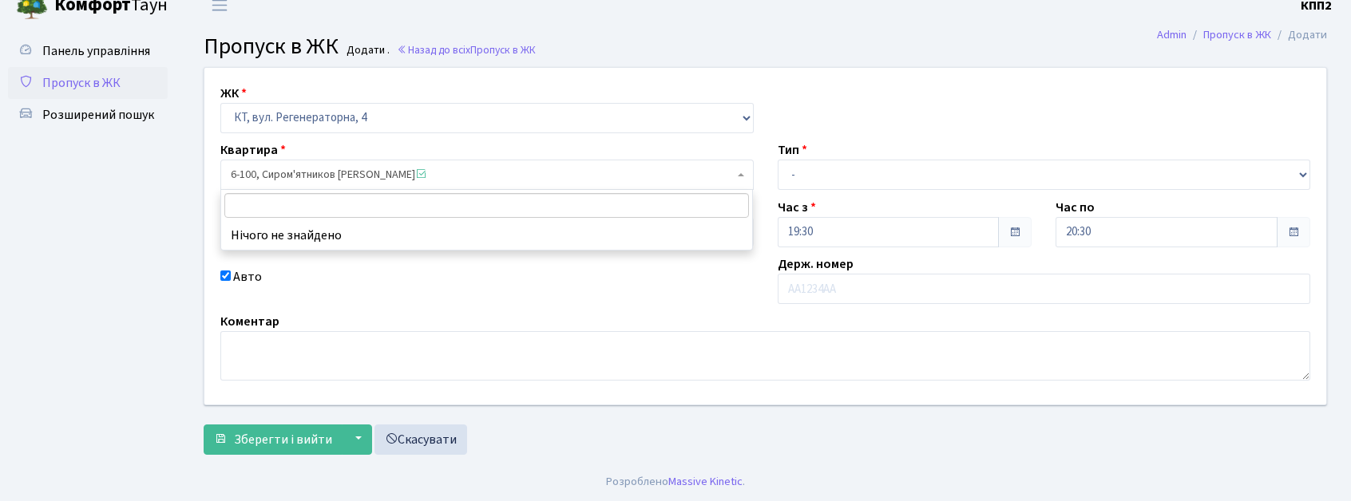
scroll to position [19, 0]
type input "5"
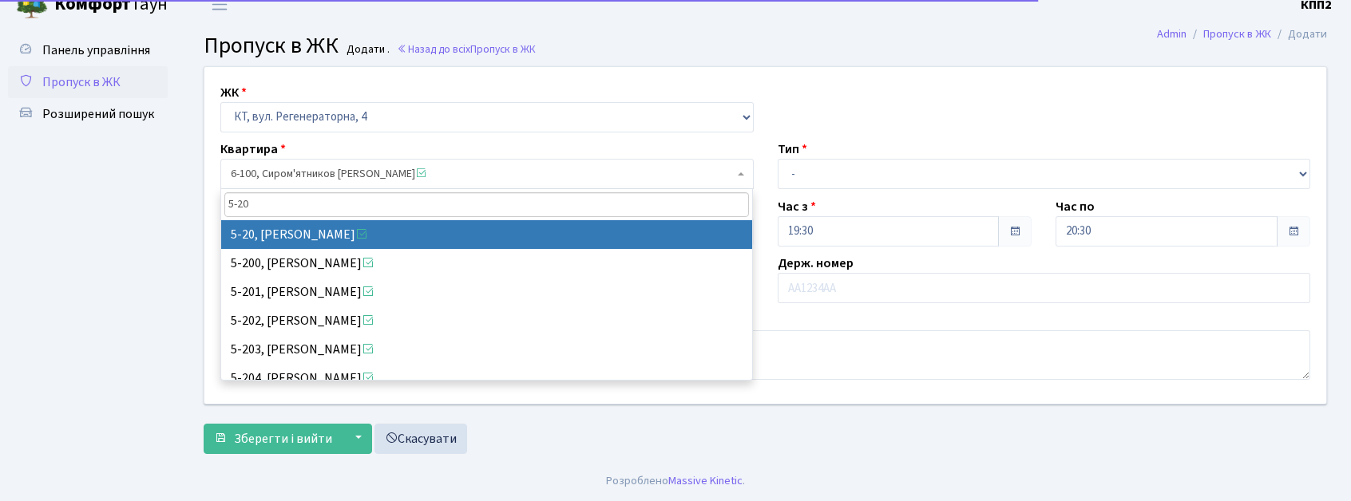
type input "5-20"
select select "2512"
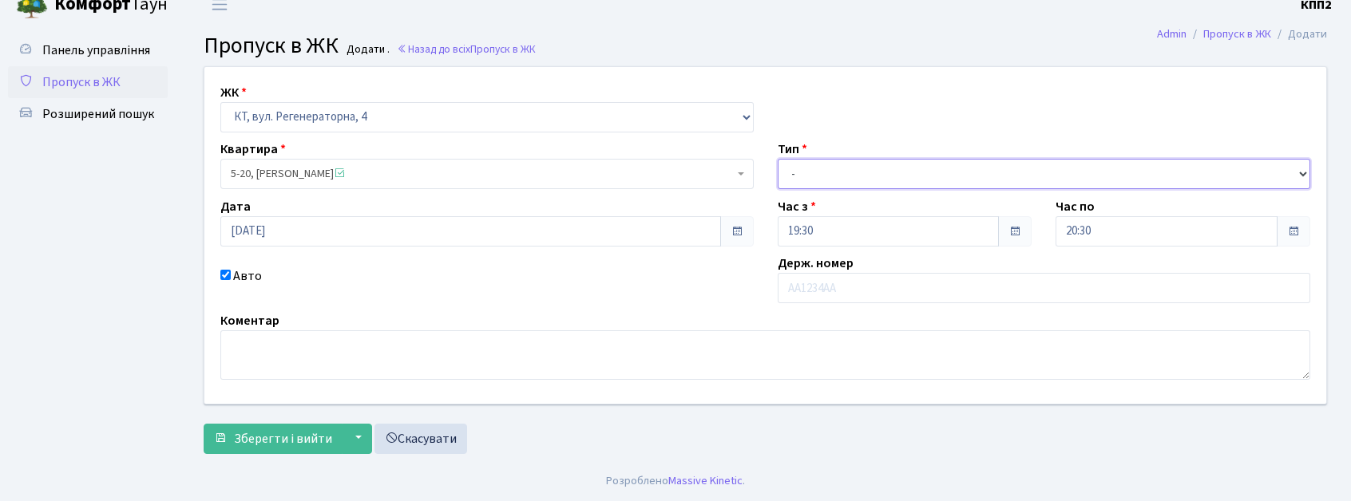
drag, startPoint x: 802, startPoint y: 169, endPoint x: 802, endPoint y: 187, distance: 17.6
click at [802, 176] on select "- Доставка Таксі Гості Сервіс" at bounding box center [1044, 174] width 533 height 30
select select "1"
click at [778, 159] on select "- Доставка Таксі Гості Сервіс" at bounding box center [1044, 174] width 533 height 30
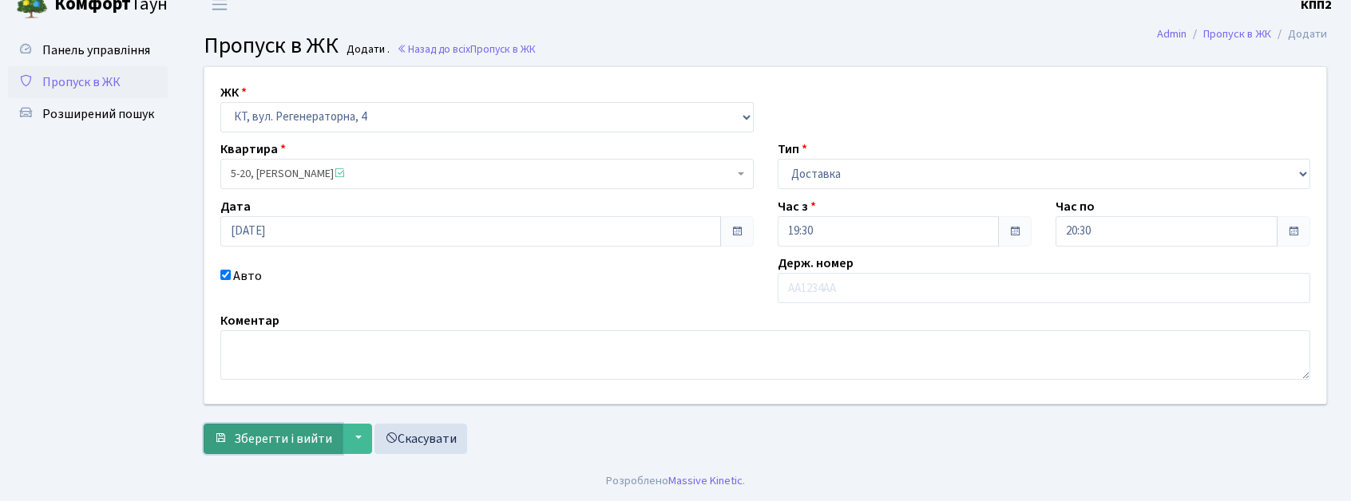
drag, startPoint x: 247, startPoint y: 438, endPoint x: 256, endPoint y: 432, distance: 10.9
click at [250, 435] on span "Зберегти і вийти" at bounding box center [283, 439] width 98 height 18
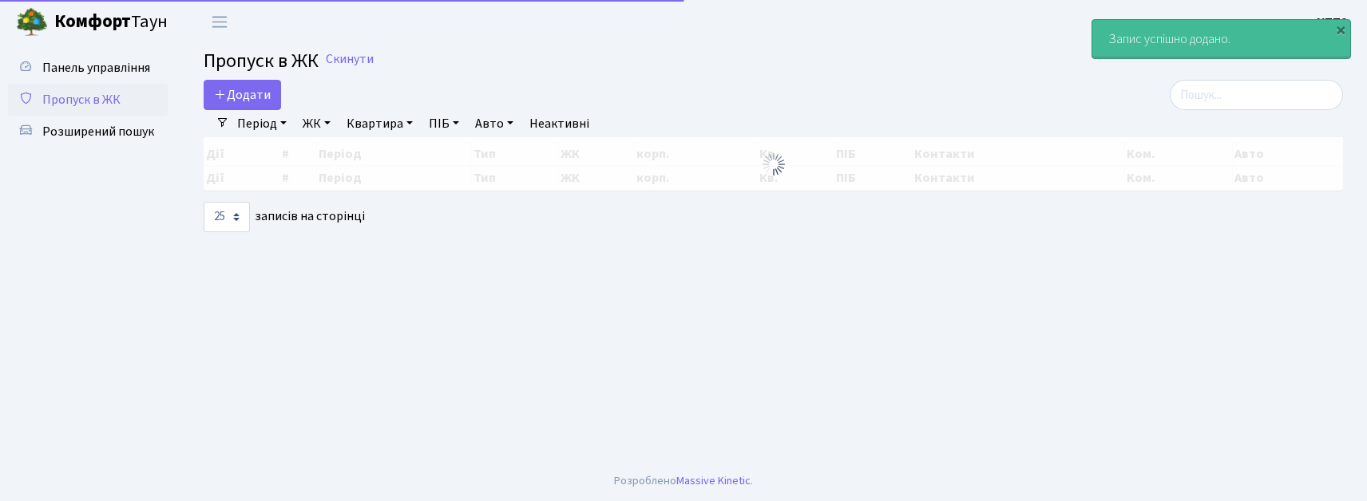
select select "25"
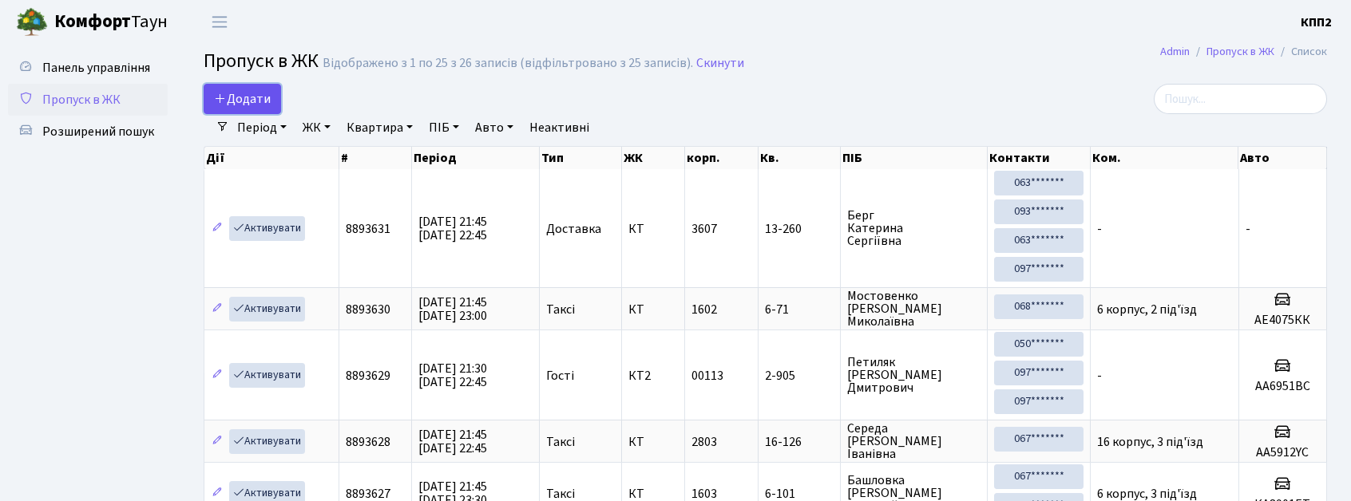
click at [225, 93] on icon at bounding box center [220, 98] width 13 height 13
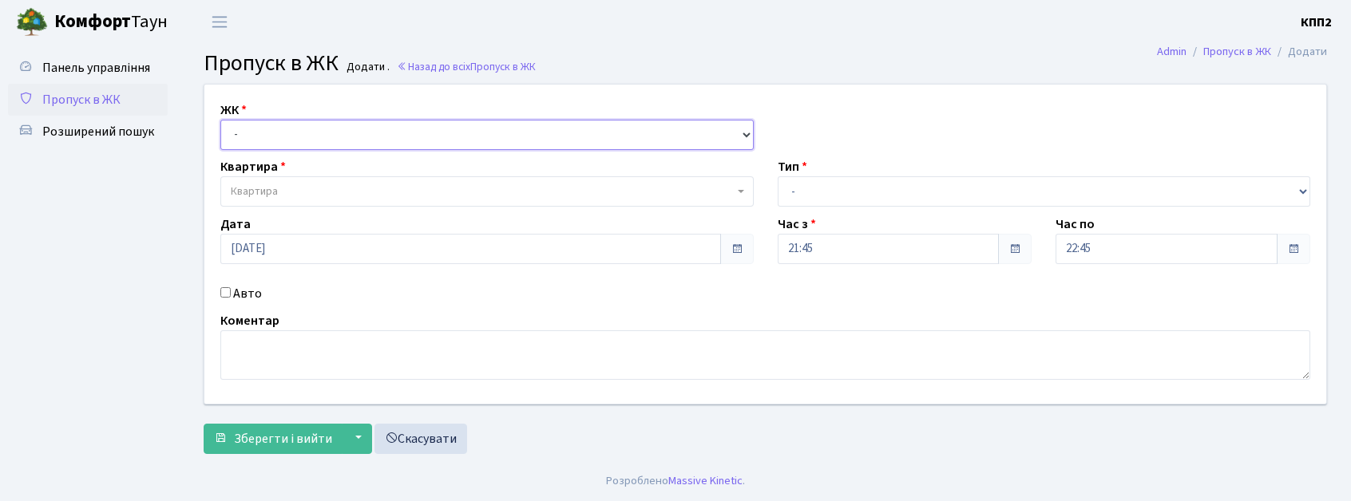
click at [362, 138] on select "- КТ, вул. Регенераторна, 4 КТ2, просп. Соборності, 17 КТ3, вул. Березнева, 16 …" at bounding box center [486, 135] width 533 height 30
select select "295"
click at [220, 120] on select "- КТ, вул. Регенераторна, 4 КТ2, просп. Соборності, 17 КТ3, вул. Березнева, 16 …" at bounding box center [486, 135] width 533 height 30
select select
click at [406, 136] on select "- КТ, вул. Регенераторна, 4 КТ2, просп. Соборності, 17 КТ3, вул. Березнева, 16 …" at bounding box center [486, 135] width 533 height 30
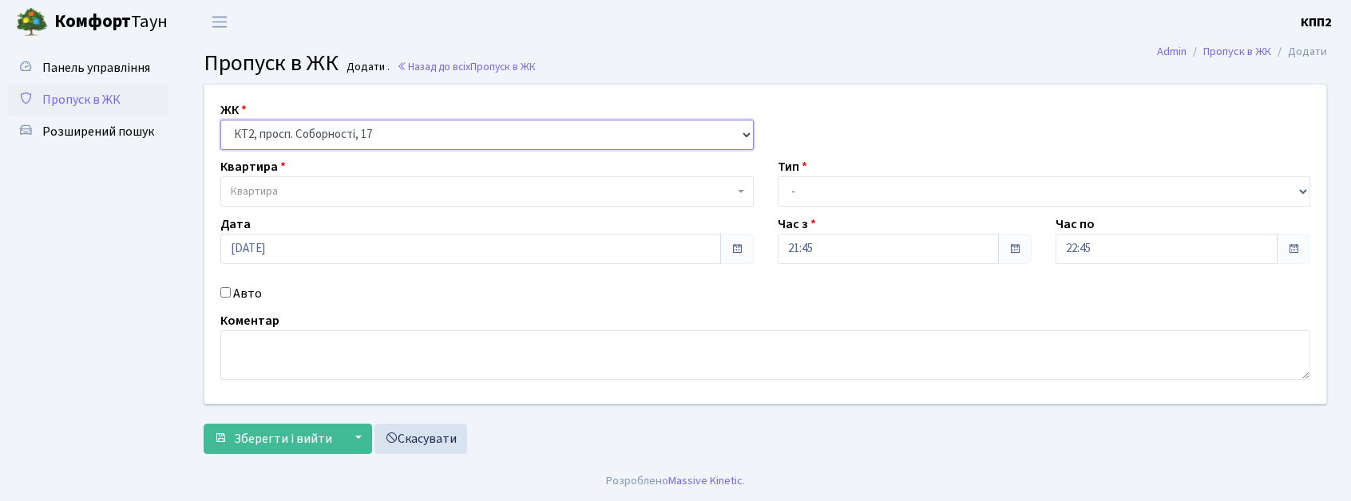
select select "271"
click at [220, 120] on select "- КТ, вул. Регенераторна, 4 КТ2, просп. Соборності, 17 КТ3, вул. Березнева, 16 …" at bounding box center [486, 135] width 533 height 30
select select
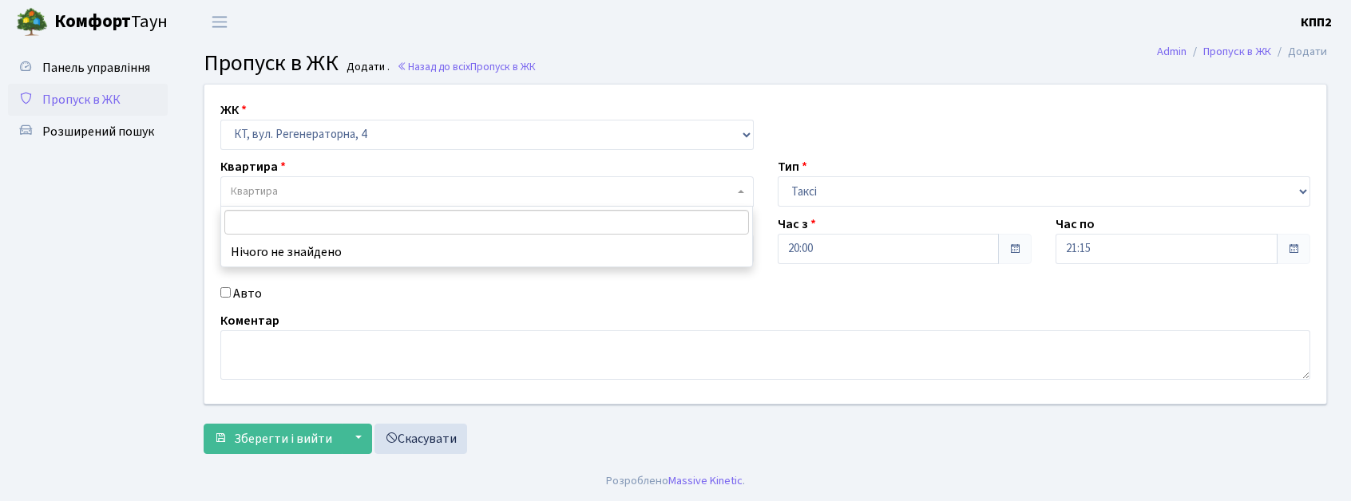
select select "271"
select select "2"
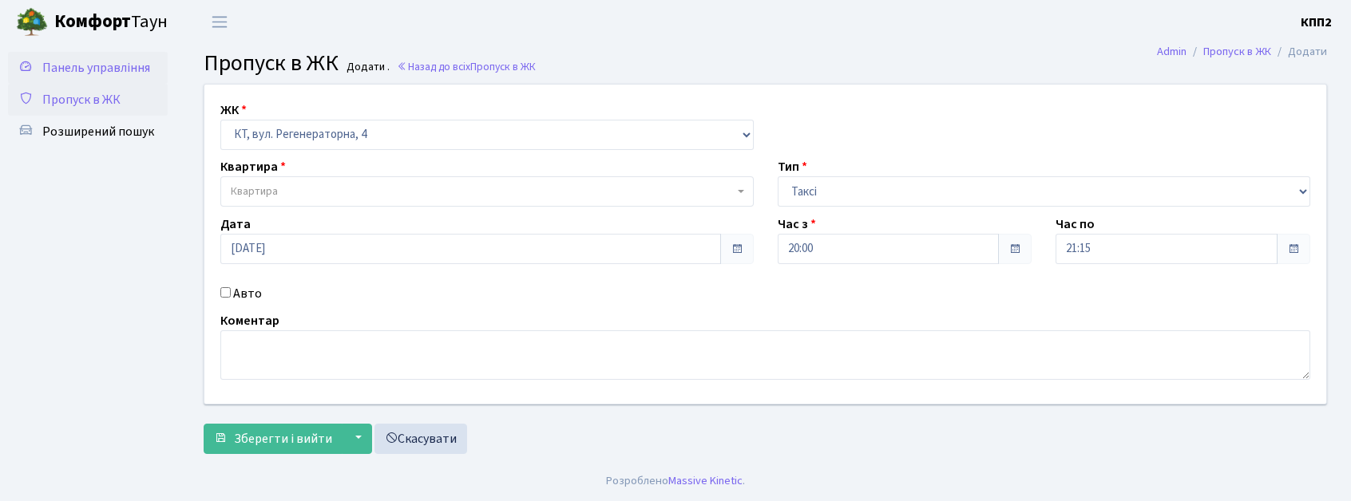
click at [94, 62] on span "Панель управління" at bounding box center [96, 68] width 108 height 18
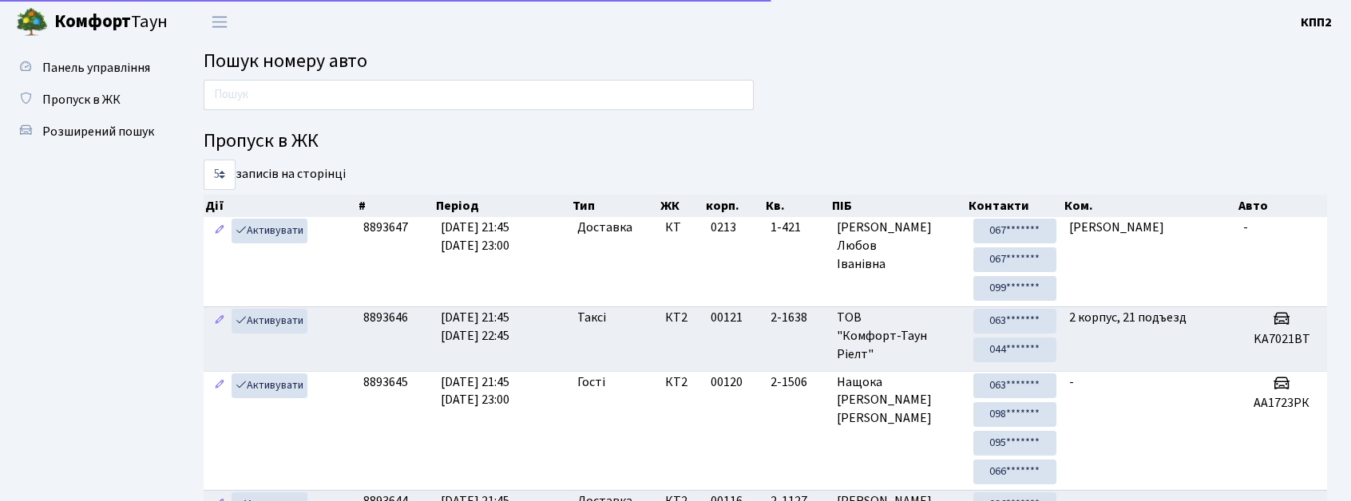
click at [250, 109] on div at bounding box center [479, 99] width 574 height 38
click at [252, 107] on input "text" at bounding box center [479, 95] width 550 height 30
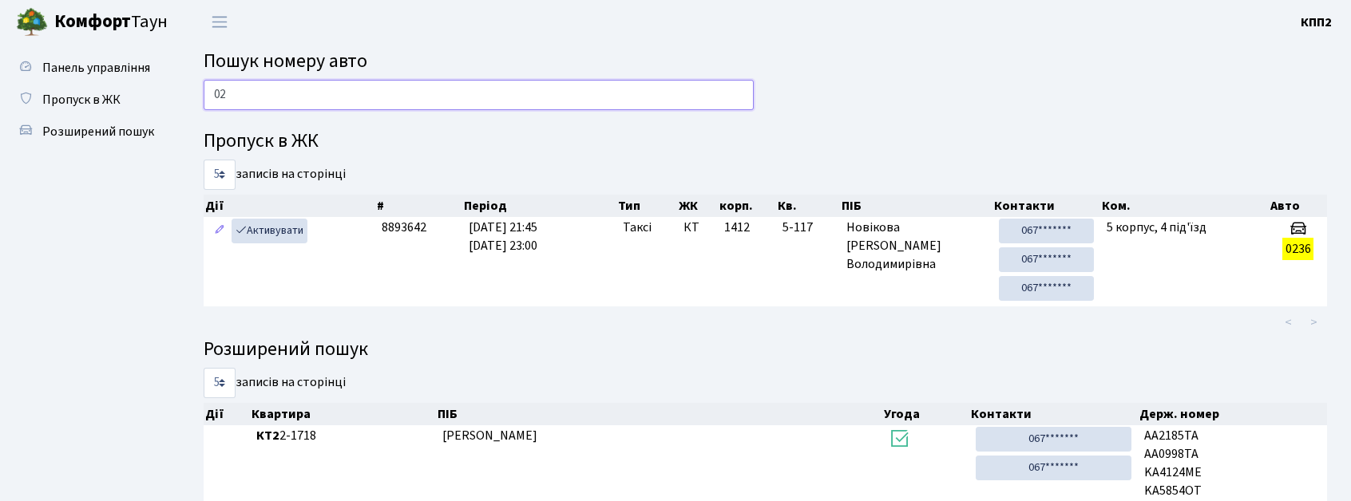
type input "0"
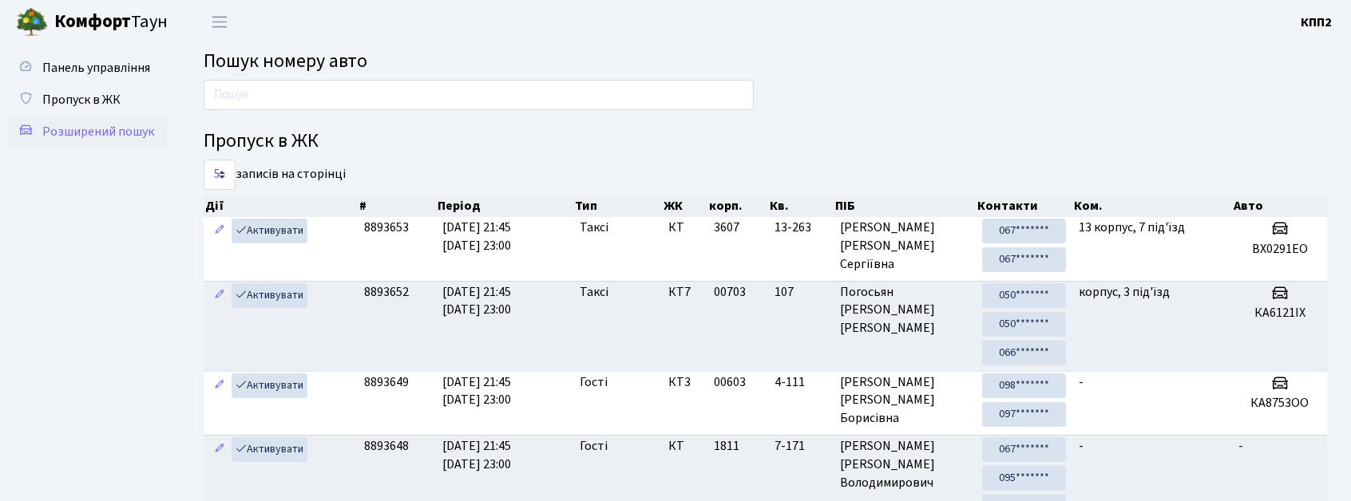
click at [113, 135] on span "Розширений пошук" at bounding box center [98, 132] width 112 height 18
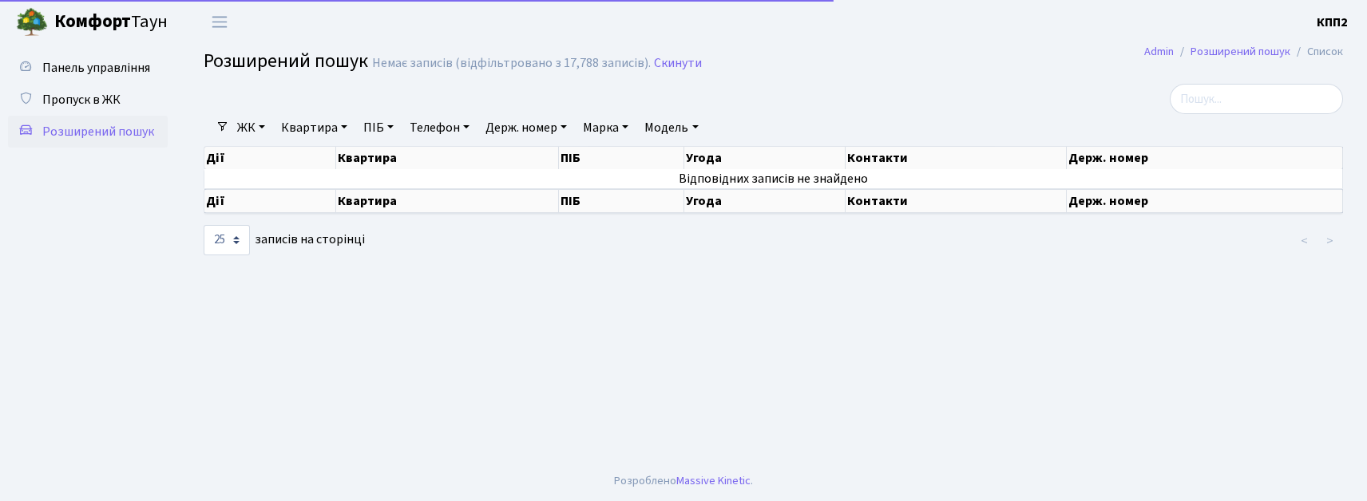
select select "25"
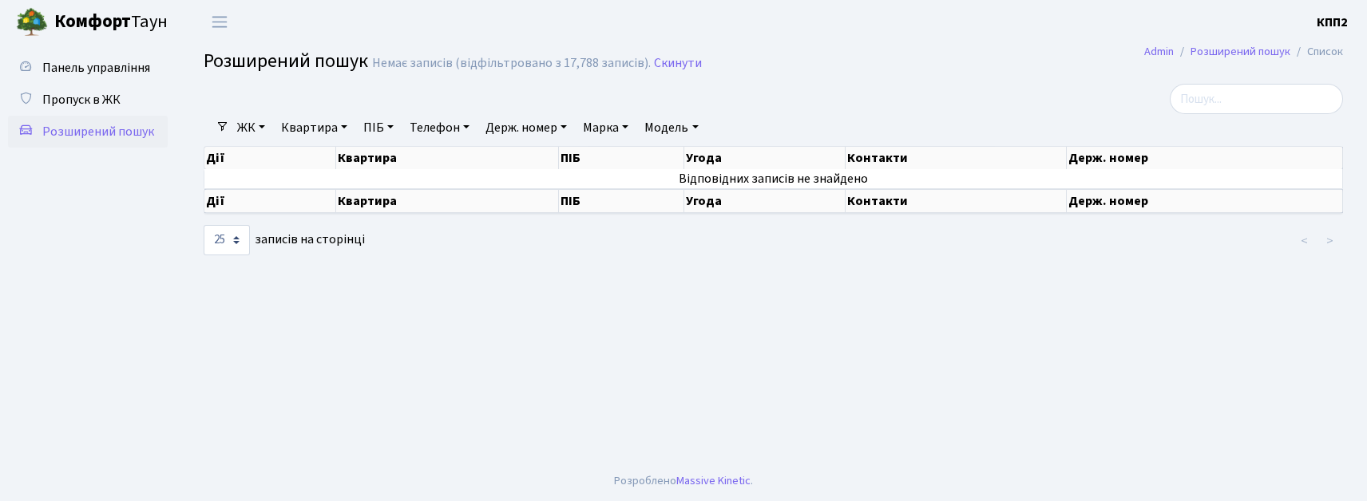
click at [246, 136] on link "ЖК" at bounding box center [251, 127] width 41 height 27
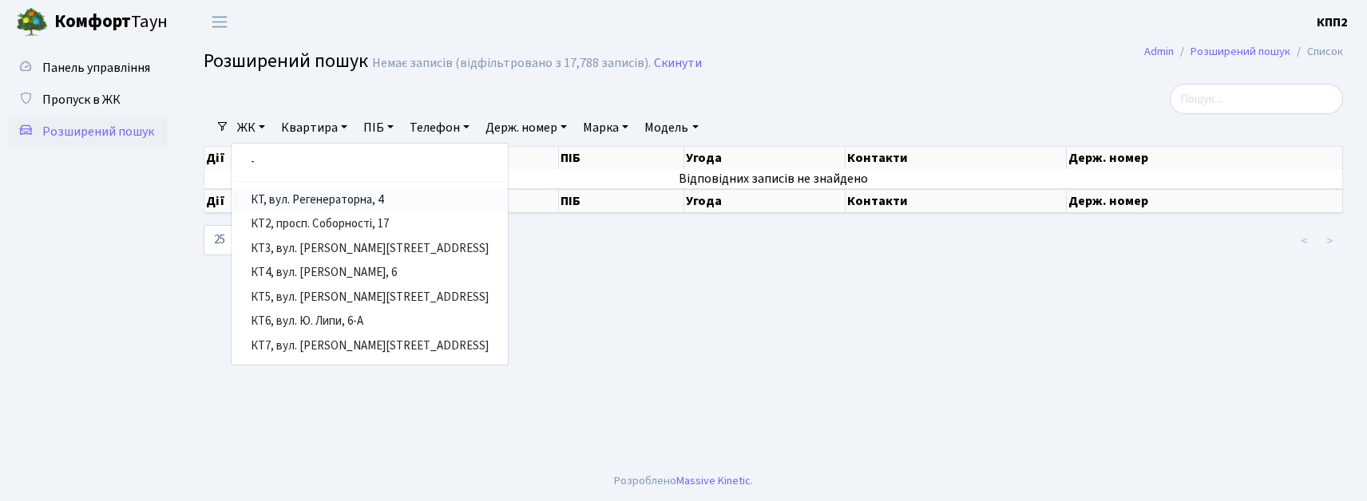
click at [257, 196] on link "КТ, вул. Регенераторна, 4" at bounding box center [369, 200] width 276 height 25
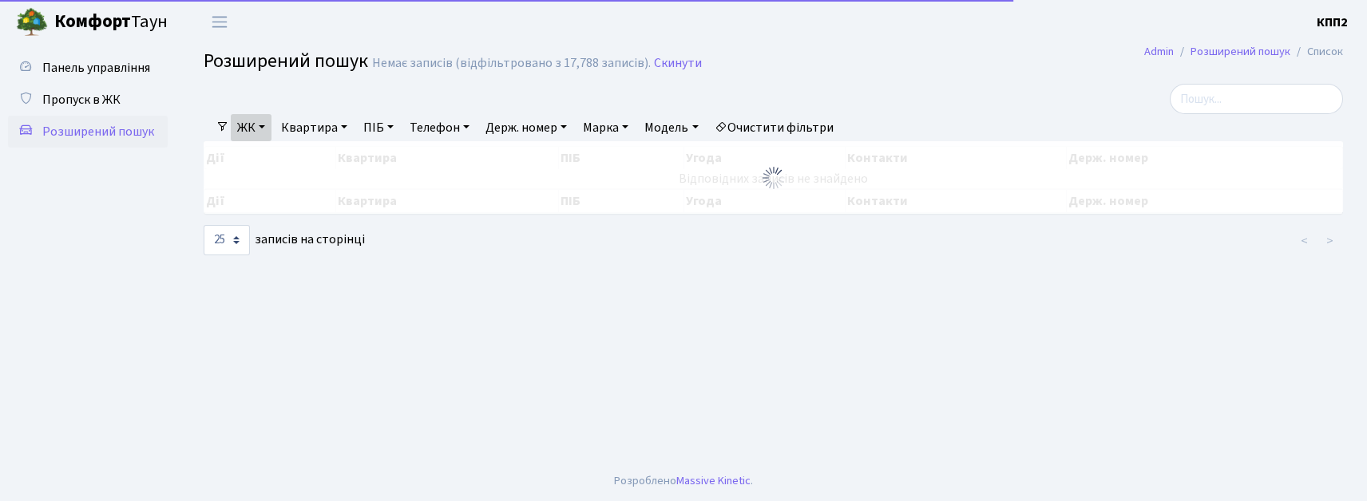
click at [300, 128] on link "Квартира" at bounding box center [314, 127] width 79 height 27
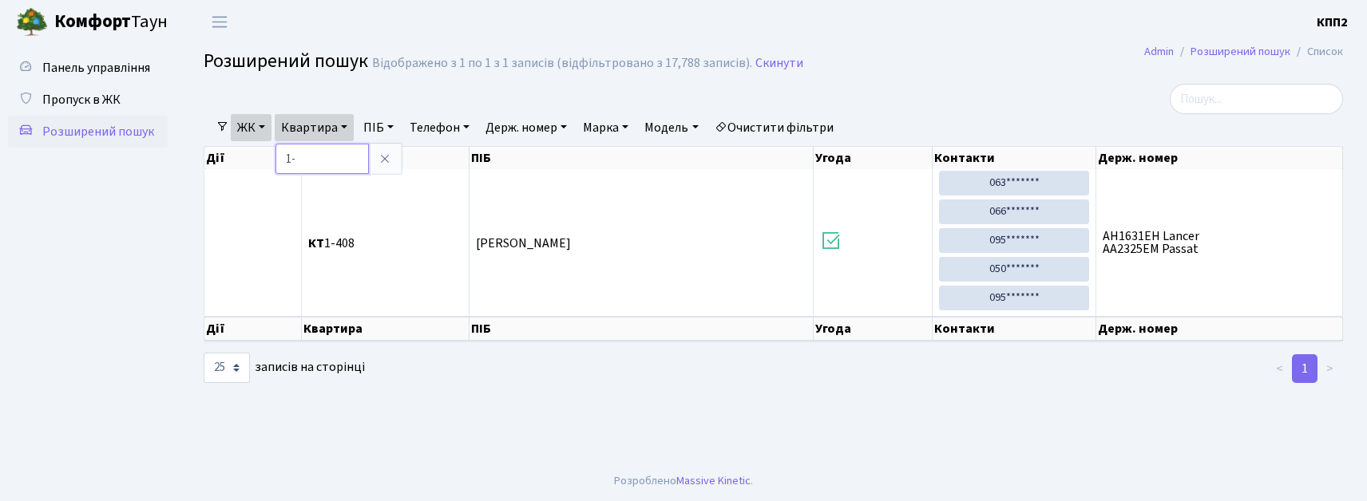
type input "1"
type input "4-411"
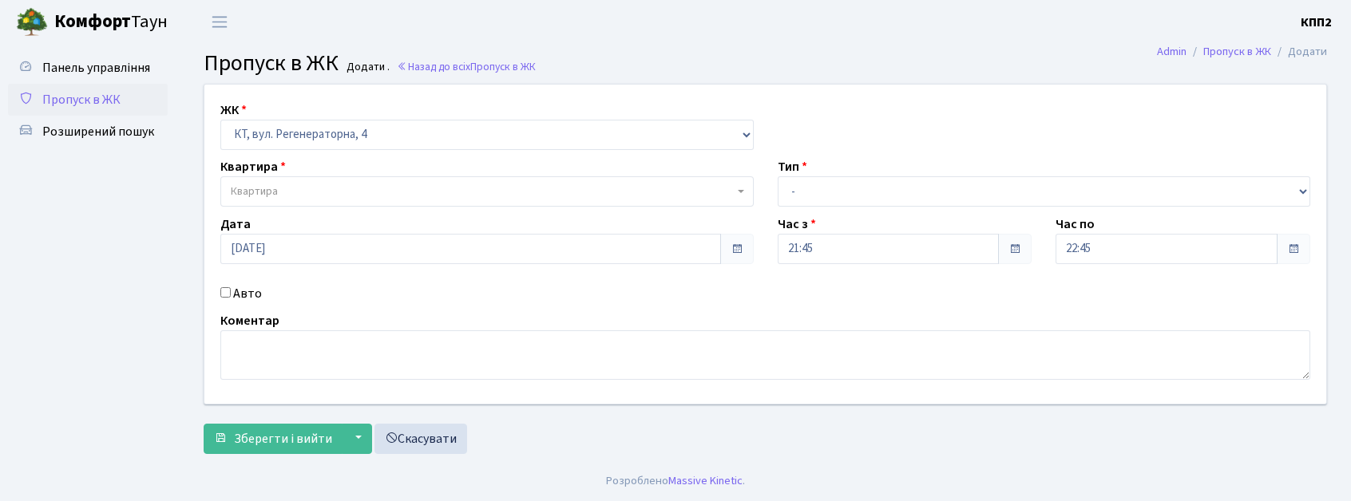
select select "271"
click at [461, 189] on span "Квартира" at bounding box center [482, 192] width 503 height 16
type input "6-203"
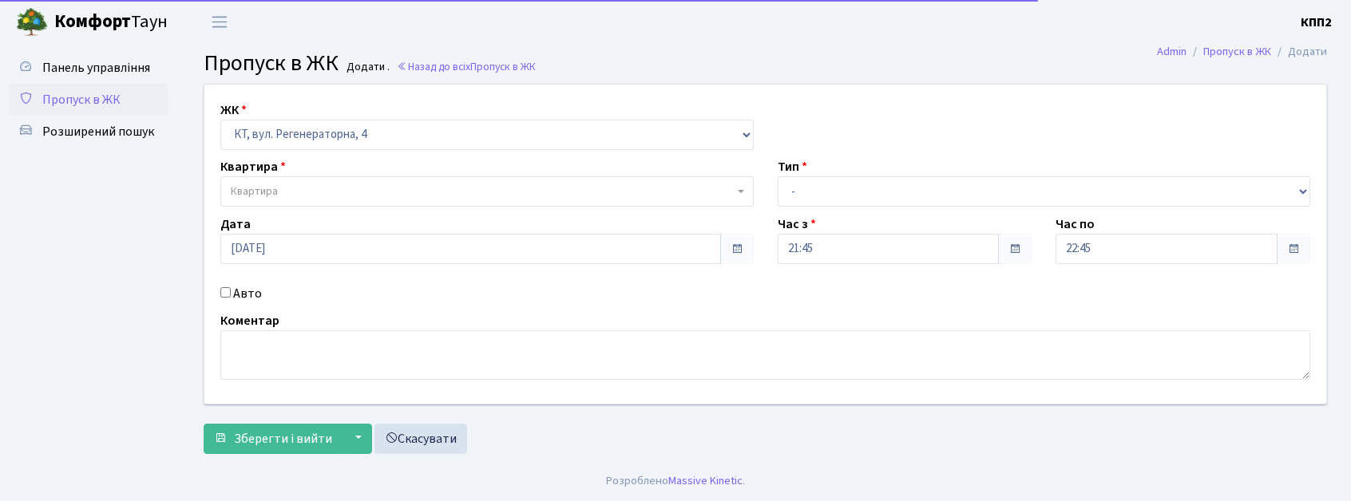
drag, startPoint x: 402, startPoint y: 284, endPoint x: 354, endPoint y: 270, distance: 50.0
click at [401, 284] on div "Авто" at bounding box center [486, 293] width 557 height 19
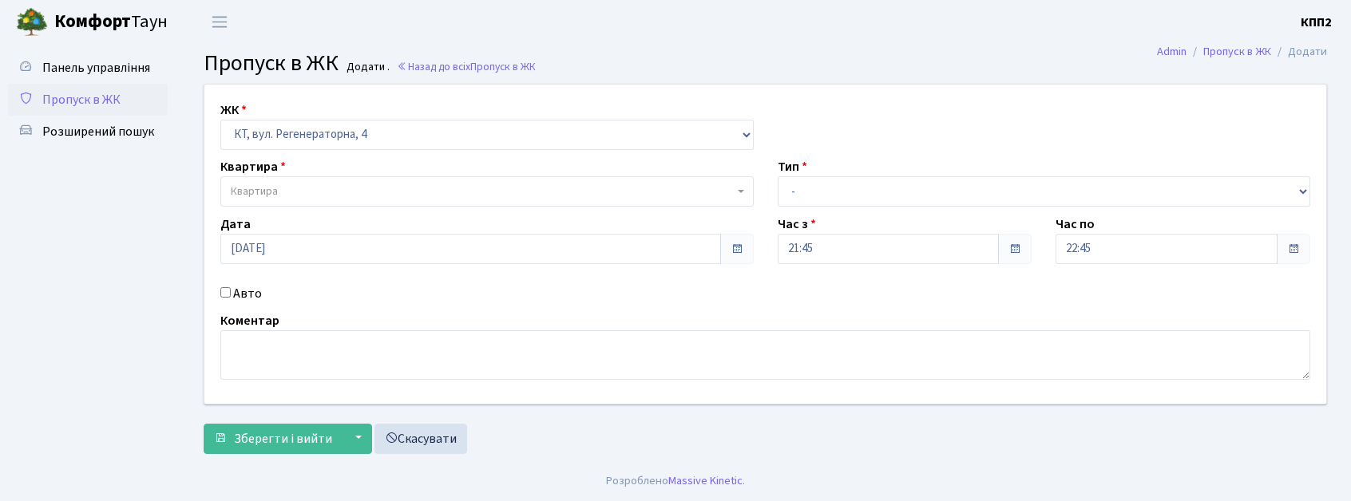
click at [224, 299] on div "Авто" at bounding box center [486, 293] width 557 height 19
click at [224, 295] on input "Авто" at bounding box center [225, 292] width 10 height 10
checkbox input "true"
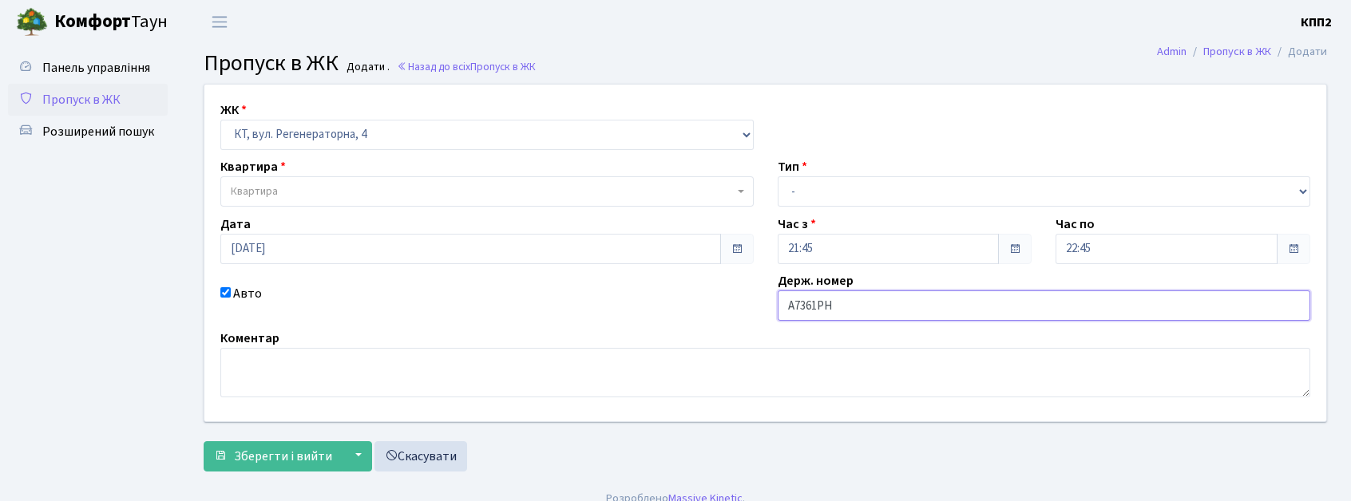
click at [778, 302] on input "А7361РН" at bounding box center [1044, 306] width 533 height 30
type input "КА7361РН"
click at [410, 188] on span "Квартира" at bounding box center [482, 192] width 503 height 16
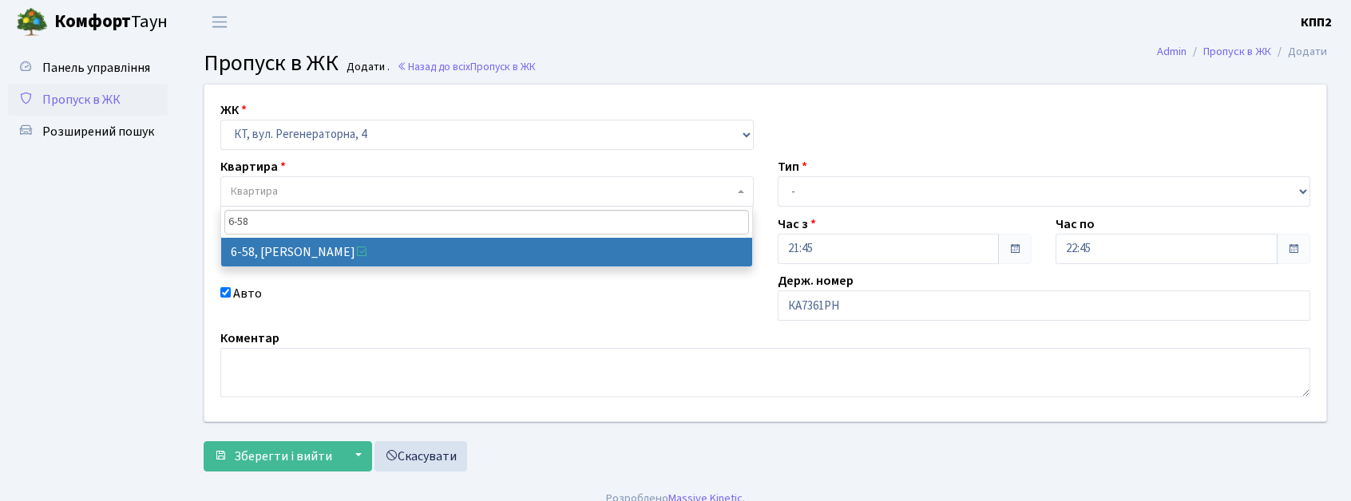
type input "6-58"
select select "5283"
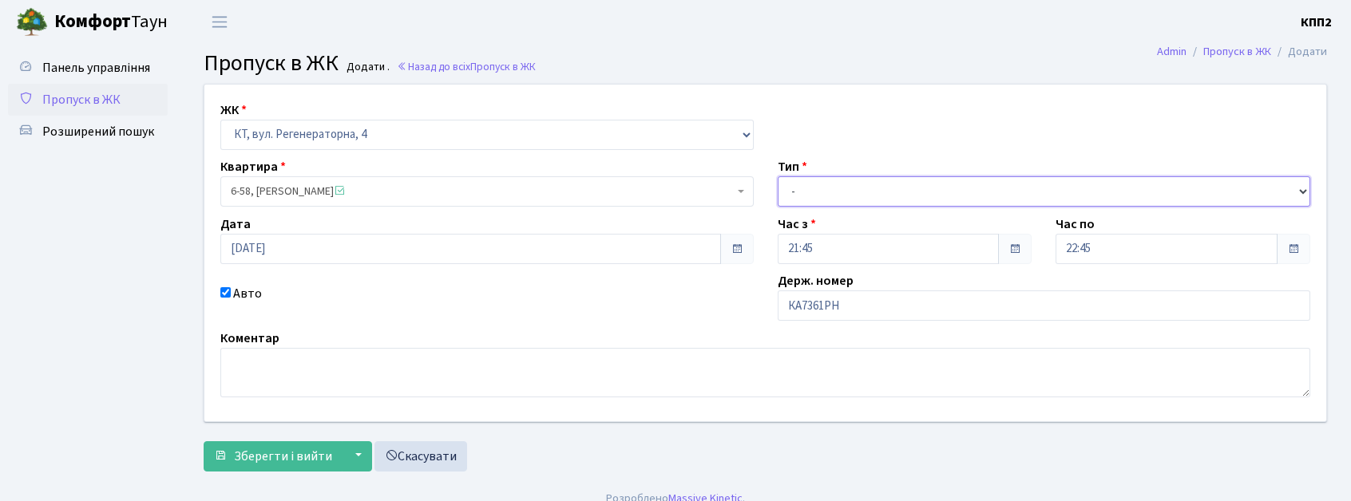
drag, startPoint x: 895, startPoint y: 195, endPoint x: 885, endPoint y: 208, distance: 16.0
click at [885, 208] on div "ЖК - КТ, вул. Регенераторна, 4 КТ2, просп. Соборності, 17 КТ3, вул. Березнева, …" at bounding box center [765, 253] width 1146 height 337
select select "2"
click at [778, 176] on select "- Доставка Таксі Гості Сервіс" at bounding box center [1044, 191] width 533 height 30
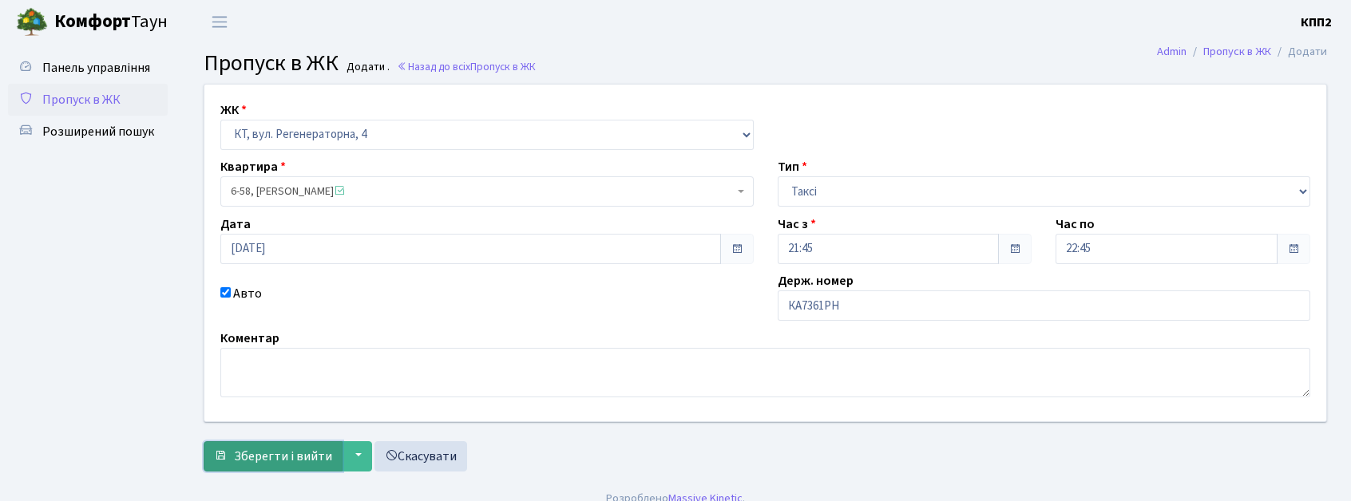
click at [283, 448] on span "Зберегти і вийти" at bounding box center [283, 457] width 98 height 18
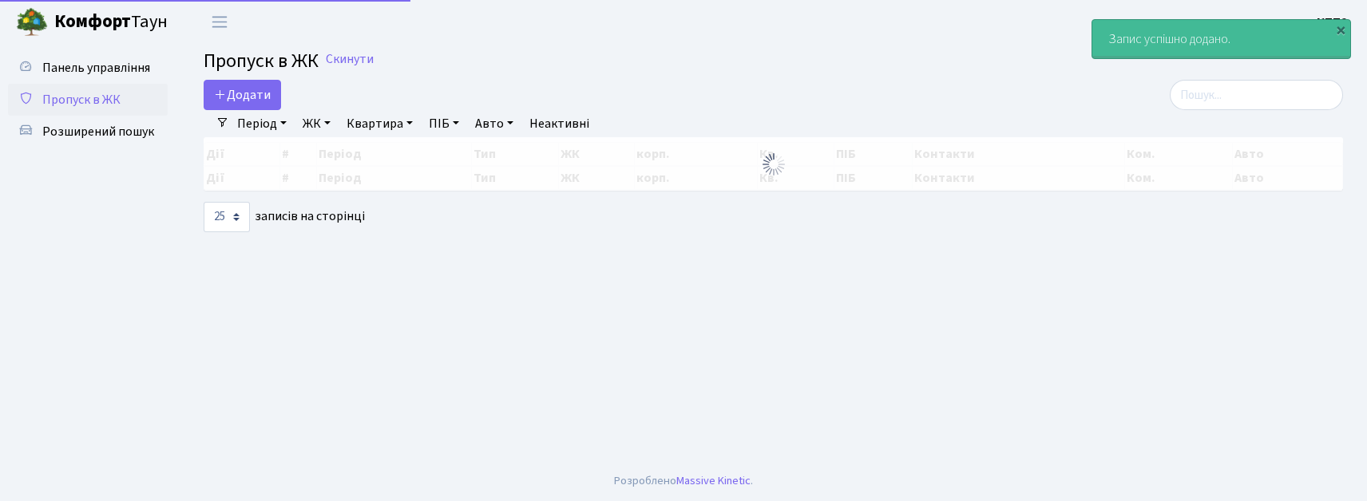
select select "25"
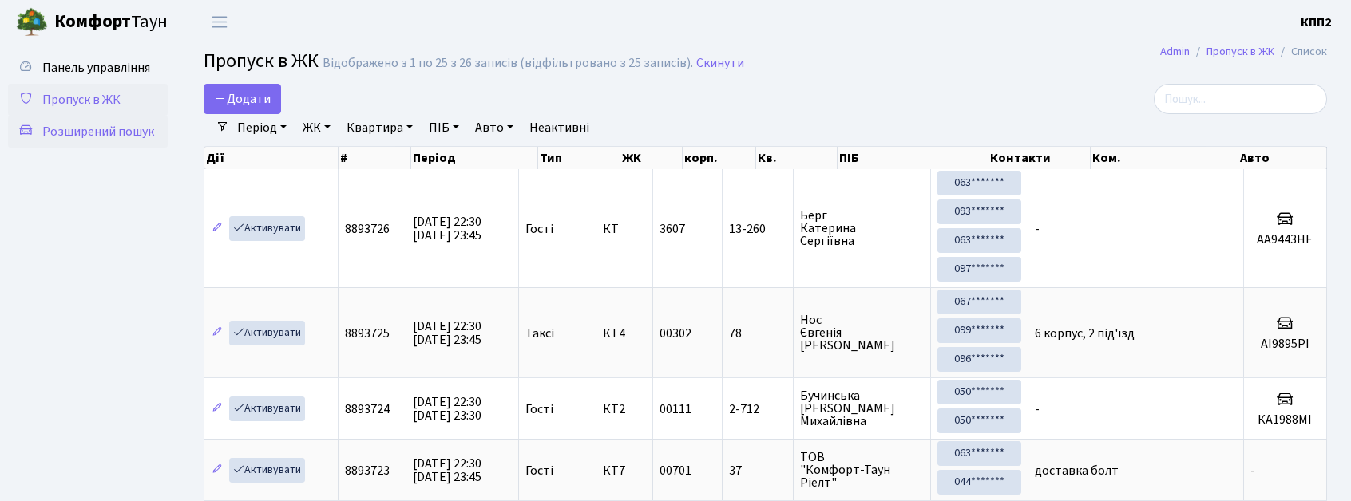
click at [91, 144] on link "Розширений пошук" at bounding box center [88, 132] width 160 height 32
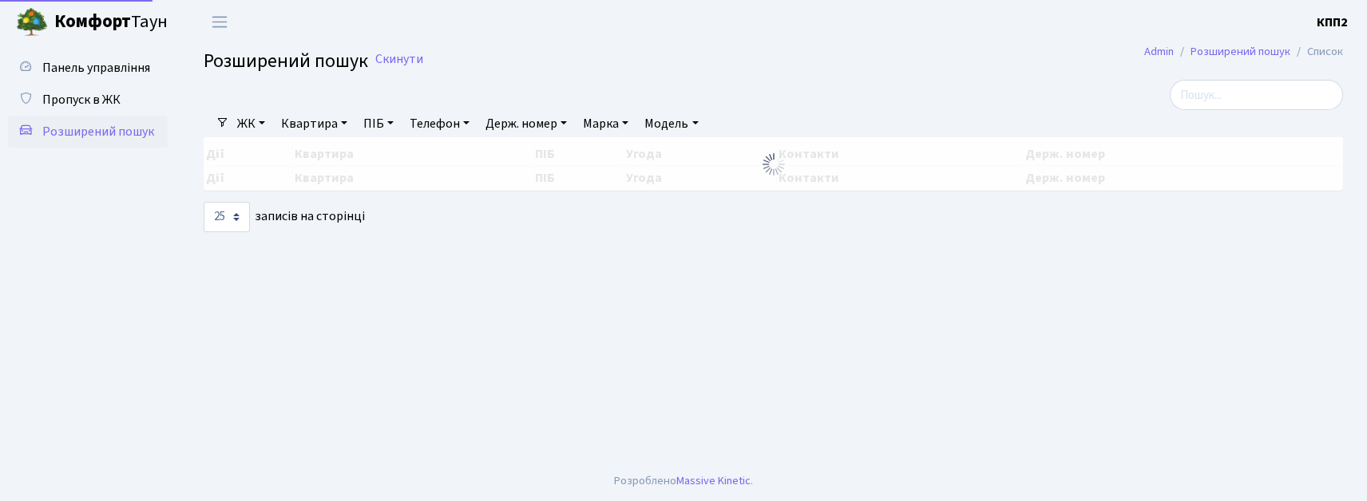
select select "25"
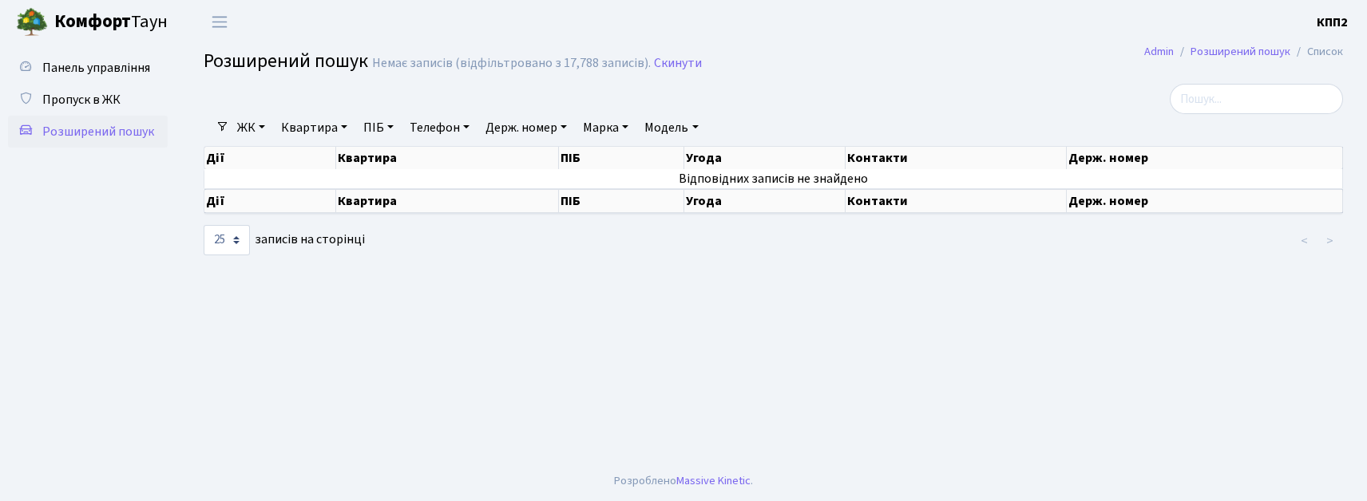
click at [246, 122] on link "ЖК" at bounding box center [251, 127] width 41 height 27
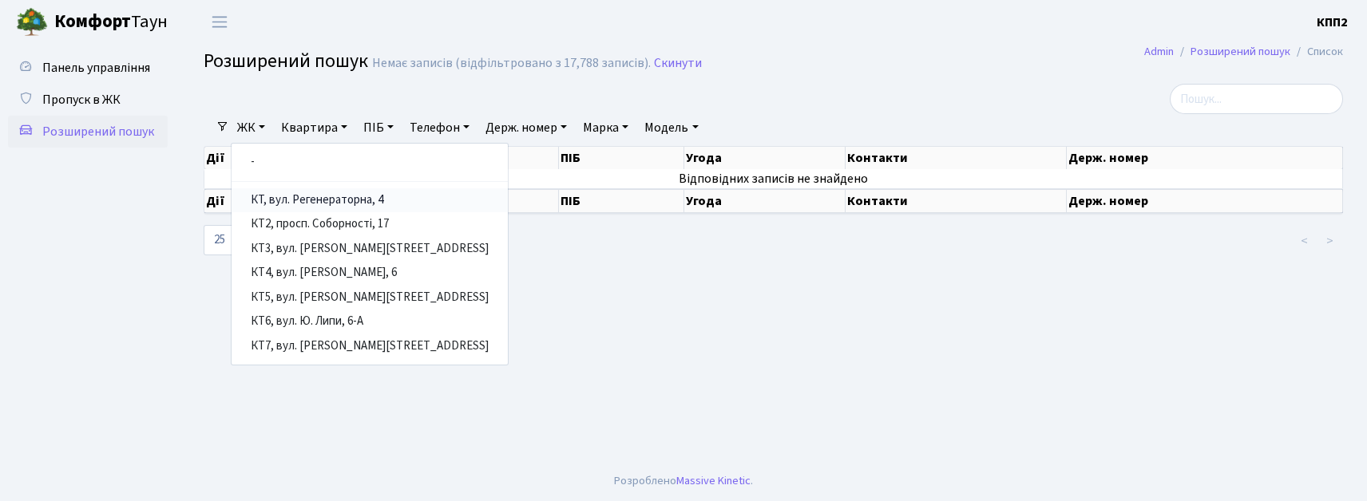
click at [265, 199] on link "КТ, вул. Регенераторна, 4" at bounding box center [369, 200] width 276 height 25
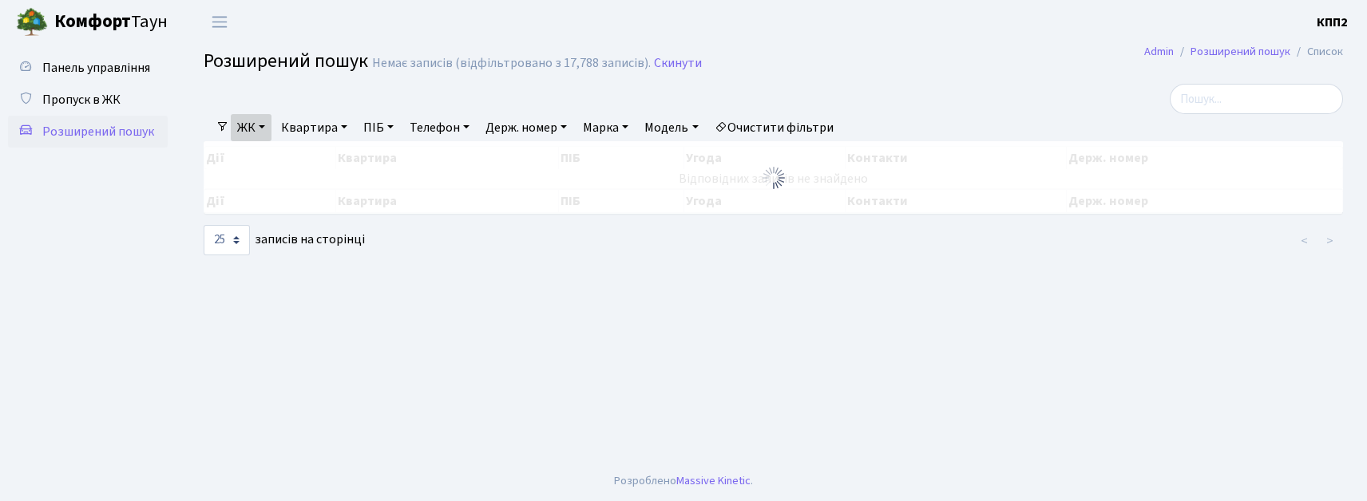
click at [317, 129] on link "Квартира" at bounding box center [314, 127] width 79 height 27
type input "6-58"
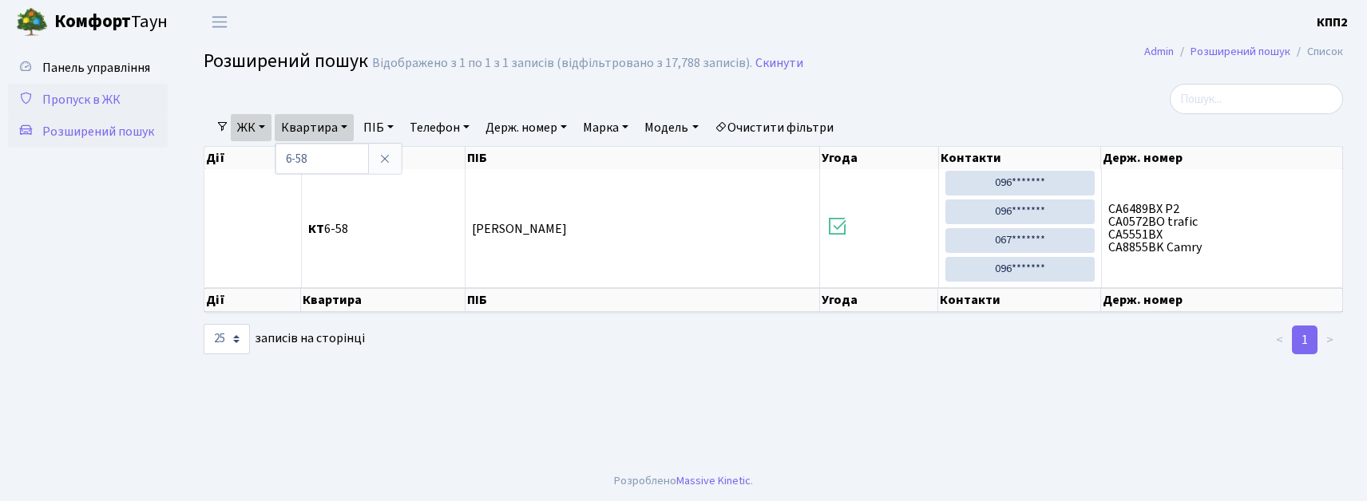
click at [71, 97] on span "Пропуск в ЖК" at bounding box center [81, 100] width 78 height 18
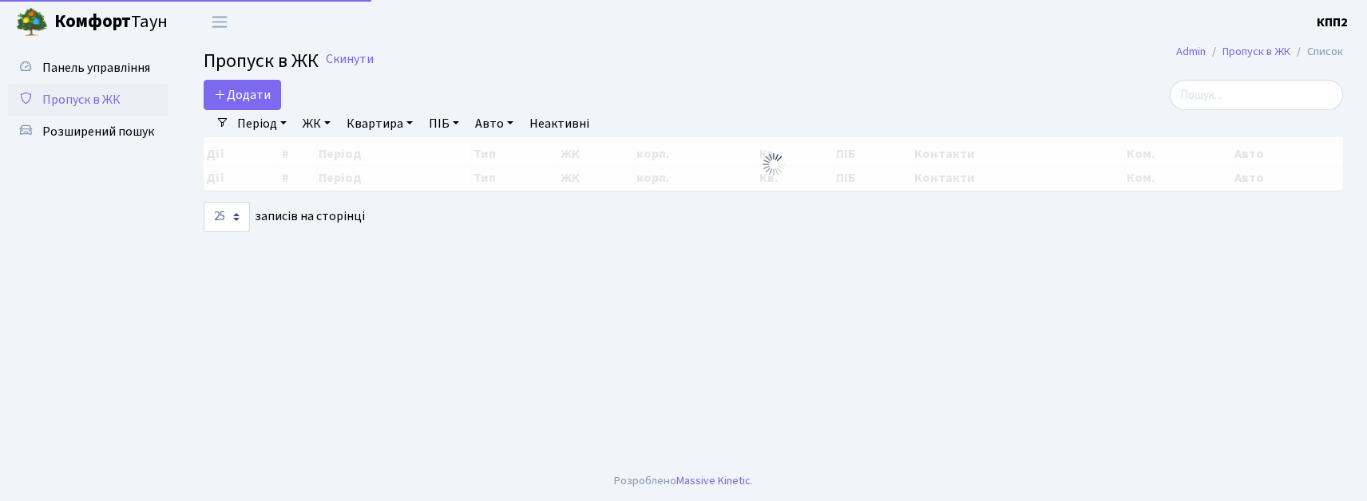
select select "25"
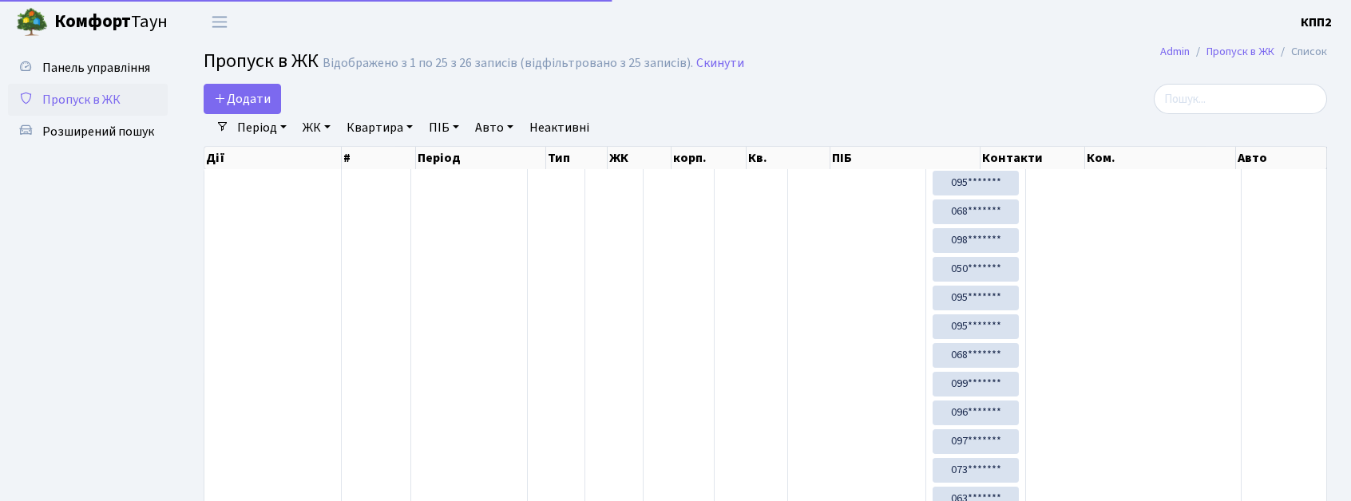
click at [257, 71] on span "Пропуск в ЖК" at bounding box center [261, 61] width 115 height 28
click at [256, 89] on link "Додати" at bounding box center [242, 99] width 77 height 30
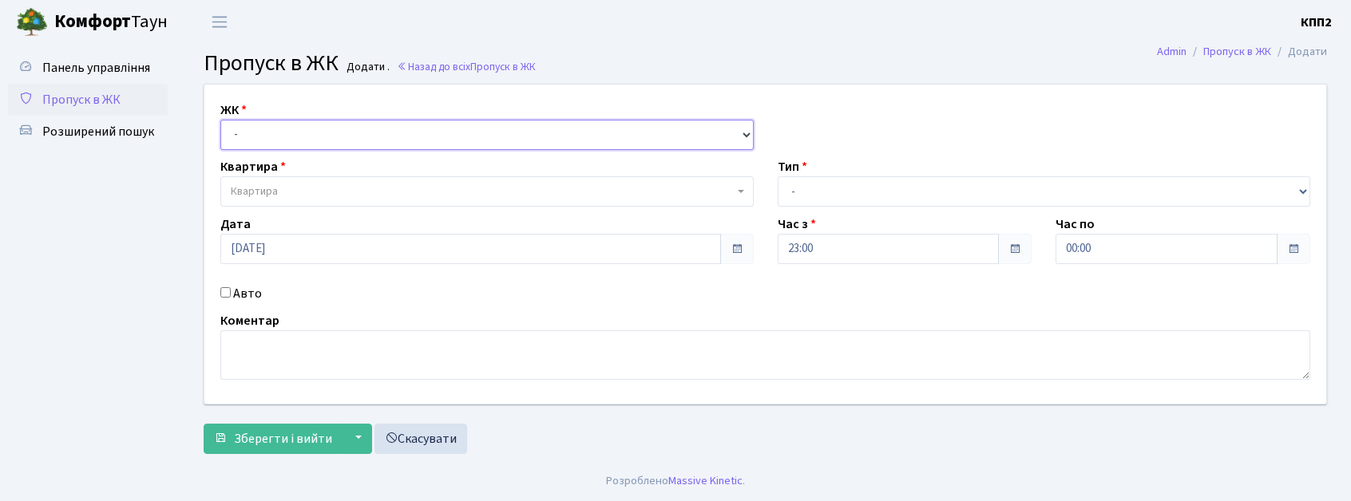
click at [269, 141] on select "- КТ, вул. Регенераторна, 4 КТ2, просп. [STREET_ADDRESS] [STREET_ADDRESS] [PERS…" at bounding box center [486, 135] width 533 height 30
select select "271"
click at [220, 120] on select "- КТ, вул. Регенераторна, 4 КТ2, просп. [STREET_ADDRESS] [STREET_ADDRESS] [PERS…" at bounding box center [486, 135] width 533 height 30
select select
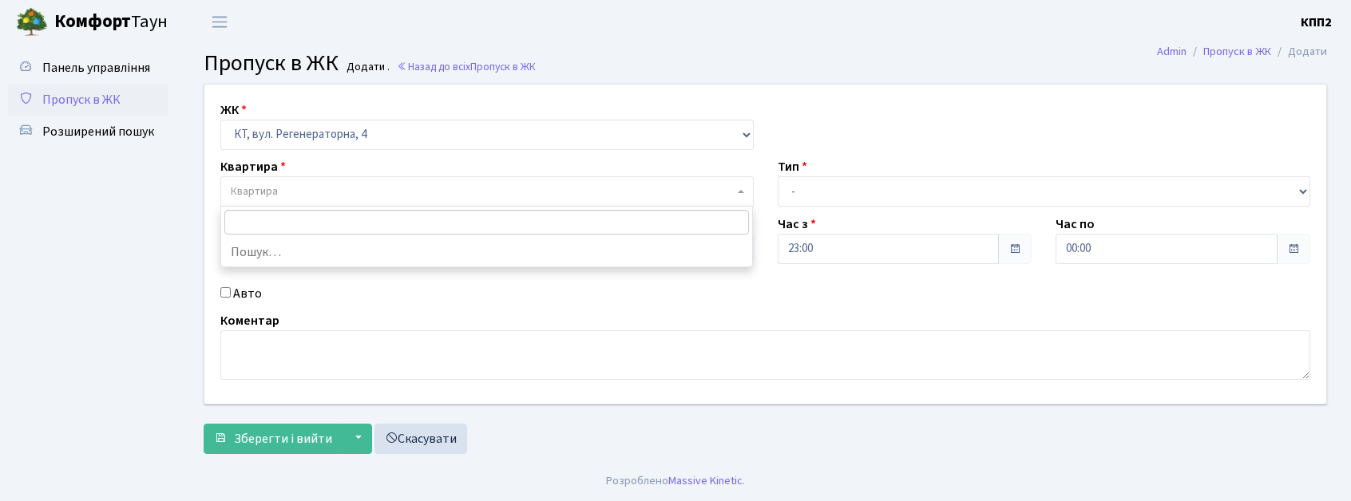
click at [348, 199] on span "Квартира" at bounding box center [482, 192] width 503 height 16
click at [819, 180] on select "- Доставка Таксі Гості Сервіс" at bounding box center [1044, 191] width 533 height 30
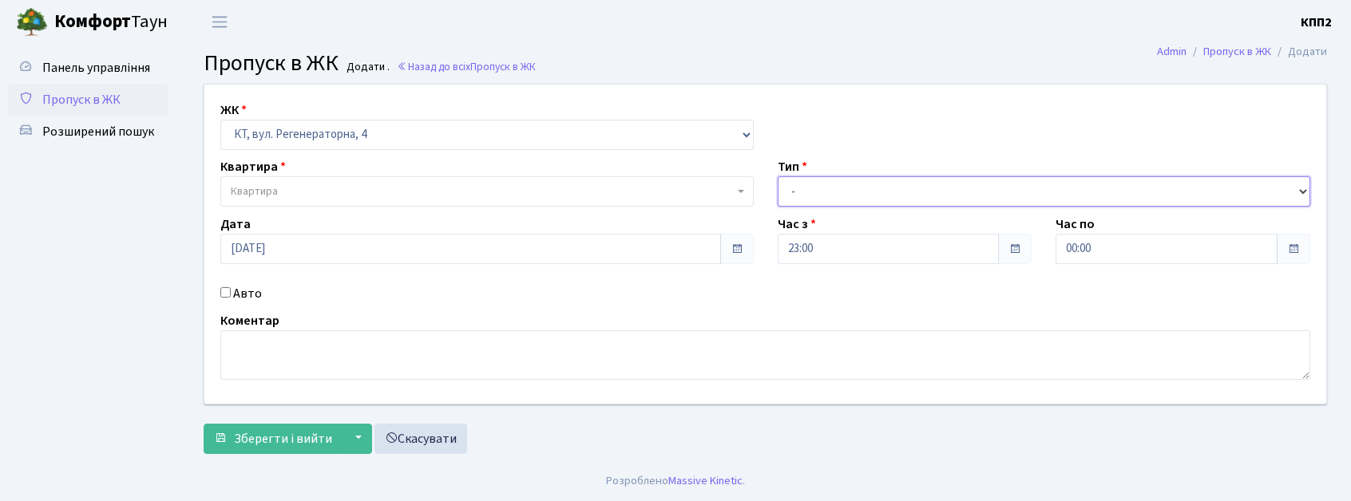
select select "2"
click at [778, 176] on select "- Доставка Таксі Гості Сервіс" at bounding box center [1044, 191] width 533 height 30
click at [428, 188] on span "Квартира" at bounding box center [482, 192] width 503 height 16
